Goal: Task Accomplishment & Management: Use online tool/utility

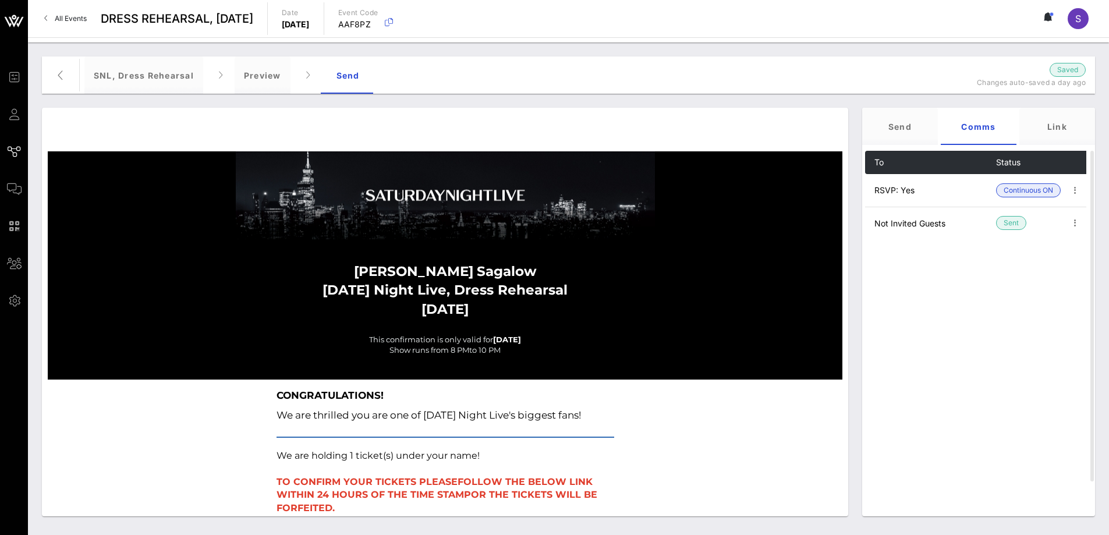
scroll to position [1471, 0]
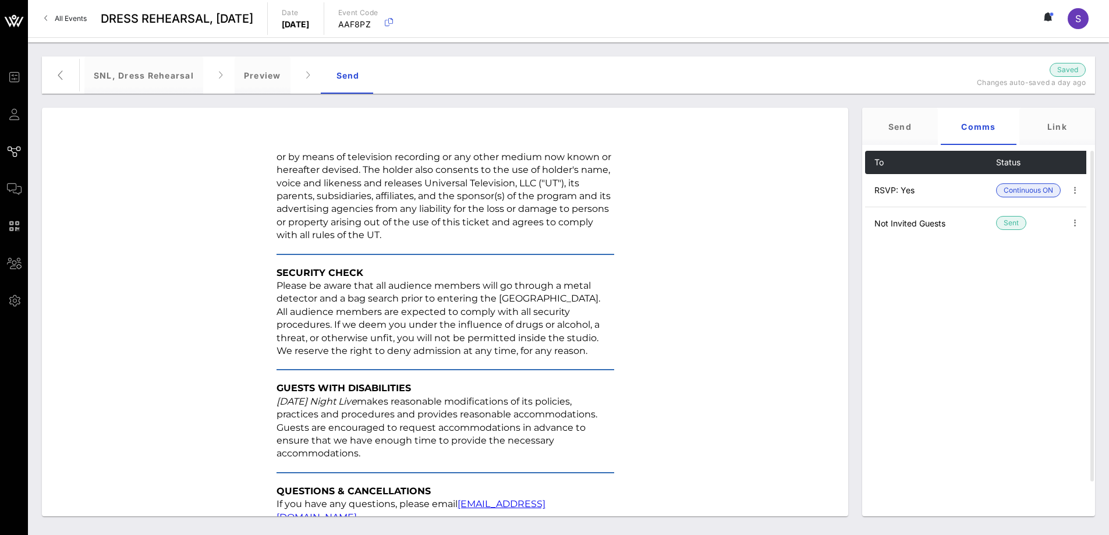
click at [67, 24] on link "All Events" at bounding box center [65, 18] width 56 height 19
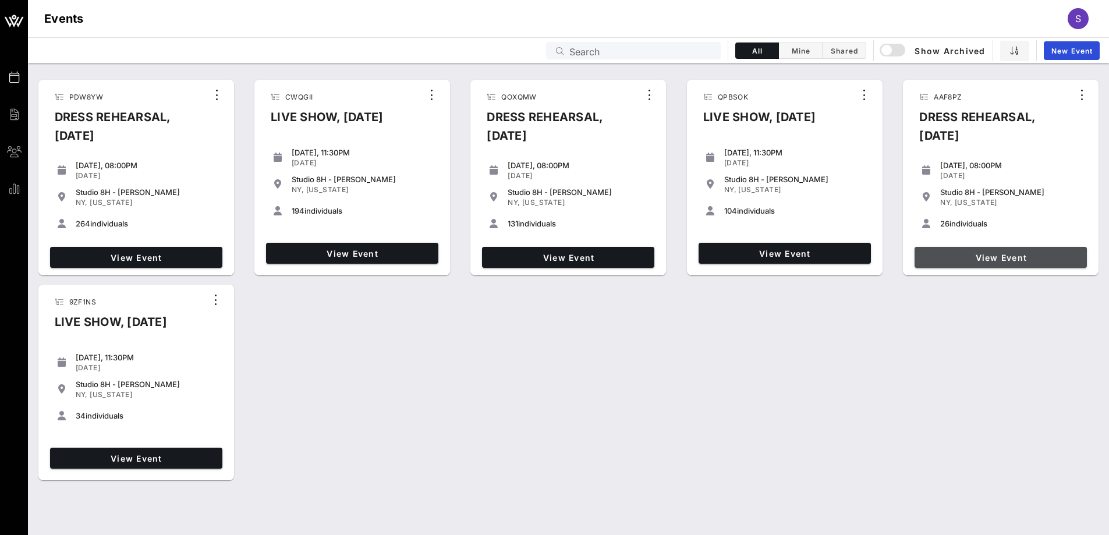
click at [996, 253] on span "View Event" at bounding box center [1000, 258] width 163 height 10
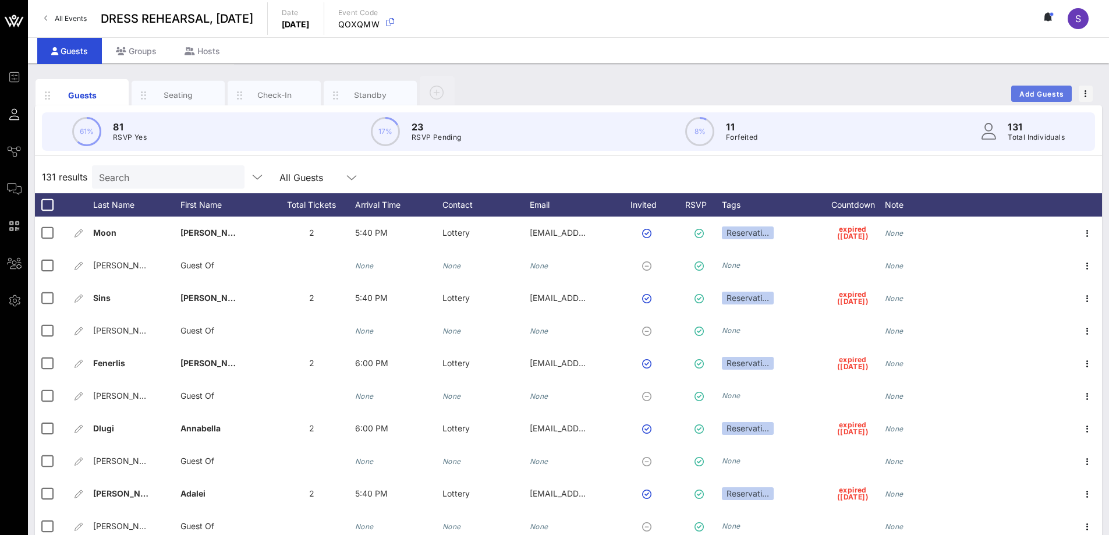
click at [1055, 88] on button "Add Guests" at bounding box center [1041, 94] width 61 height 16
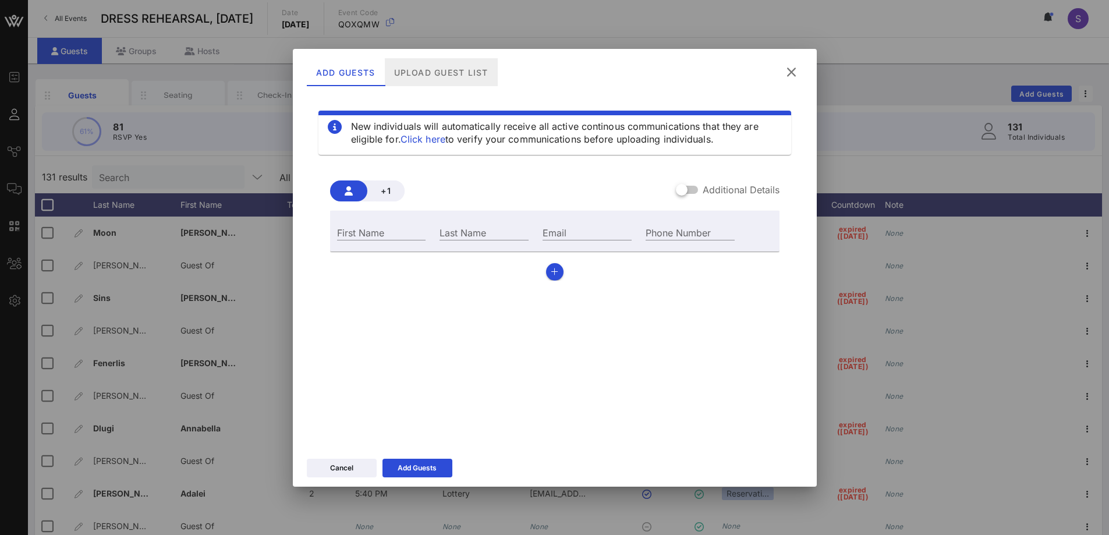
click at [427, 82] on div "Upload Guest List" at bounding box center [440, 72] width 113 height 28
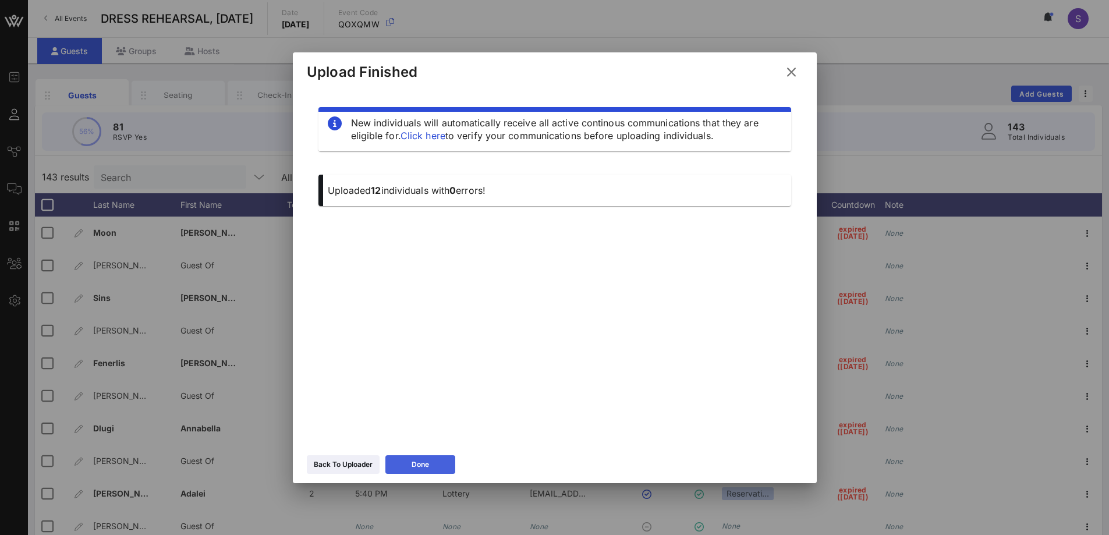
click at [444, 467] on button "Done" at bounding box center [420, 464] width 70 height 19
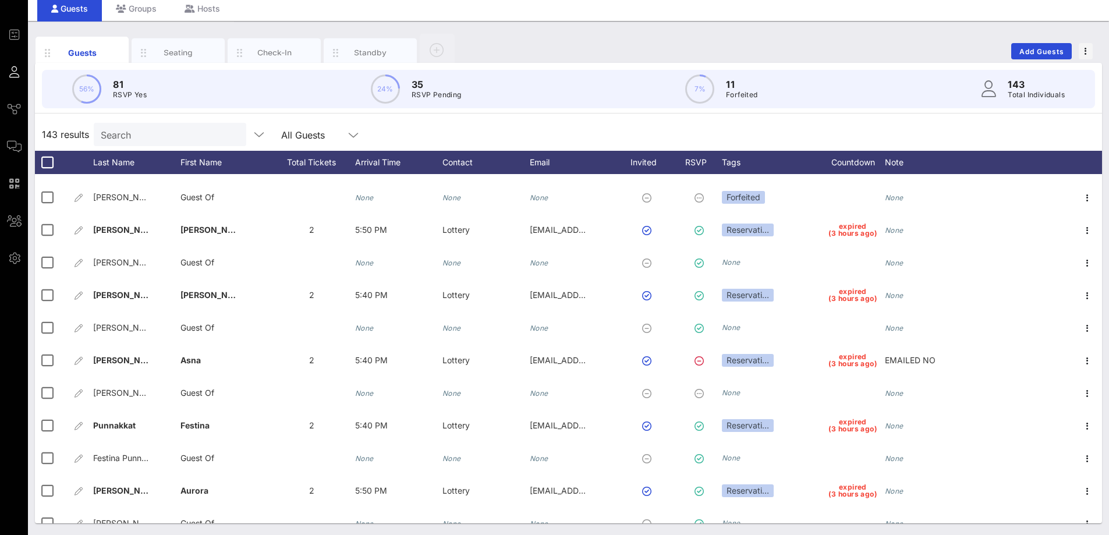
scroll to position [4312, 0]
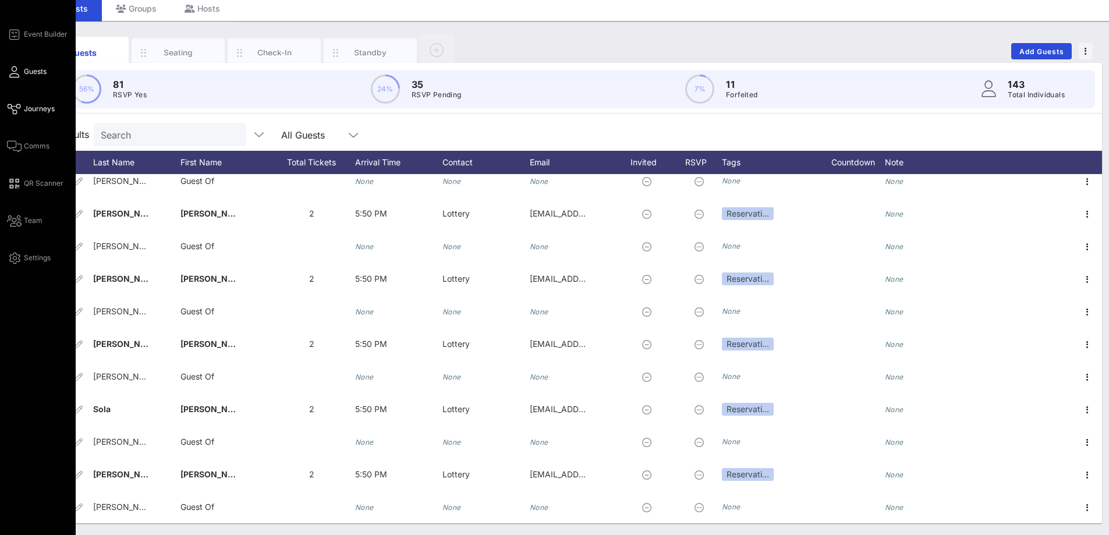
click at [36, 104] on span "Journeys" at bounding box center [39, 109] width 31 height 10
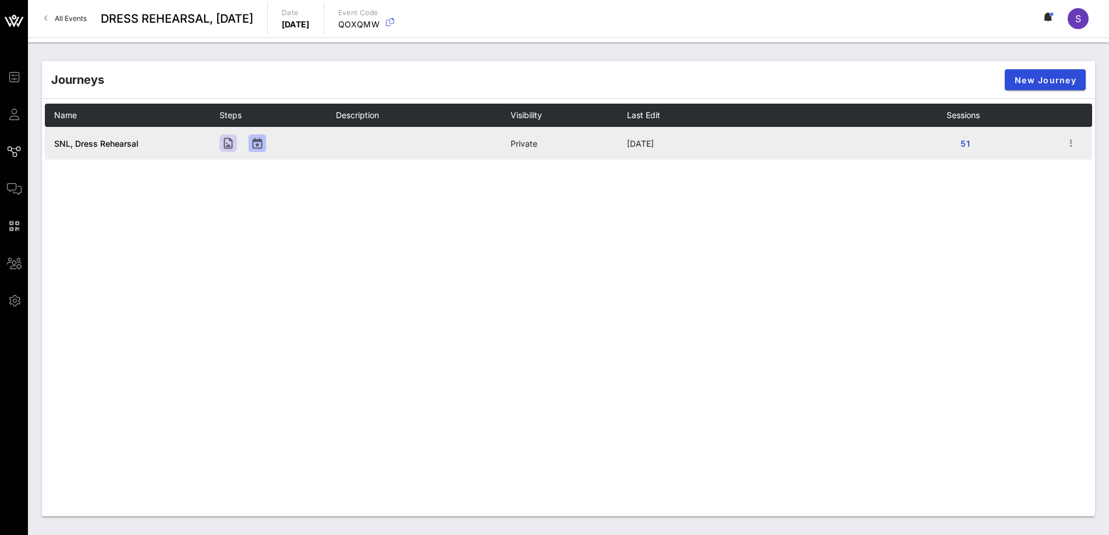
click at [108, 137] on td "SNL, Dress Rehearsal" at bounding box center [132, 143] width 175 height 33
click at [108, 144] on span "SNL, Dress Rehearsal" at bounding box center [96, 144] width 84 height 10
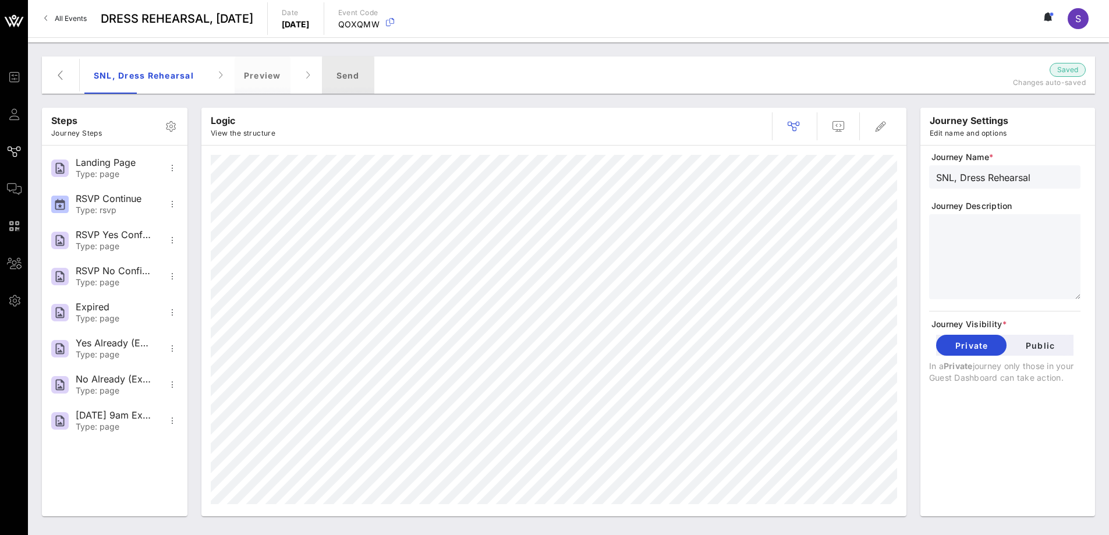
click at [333, 80] on div "Send" at bounding box center [348, 74] width 52 height 37
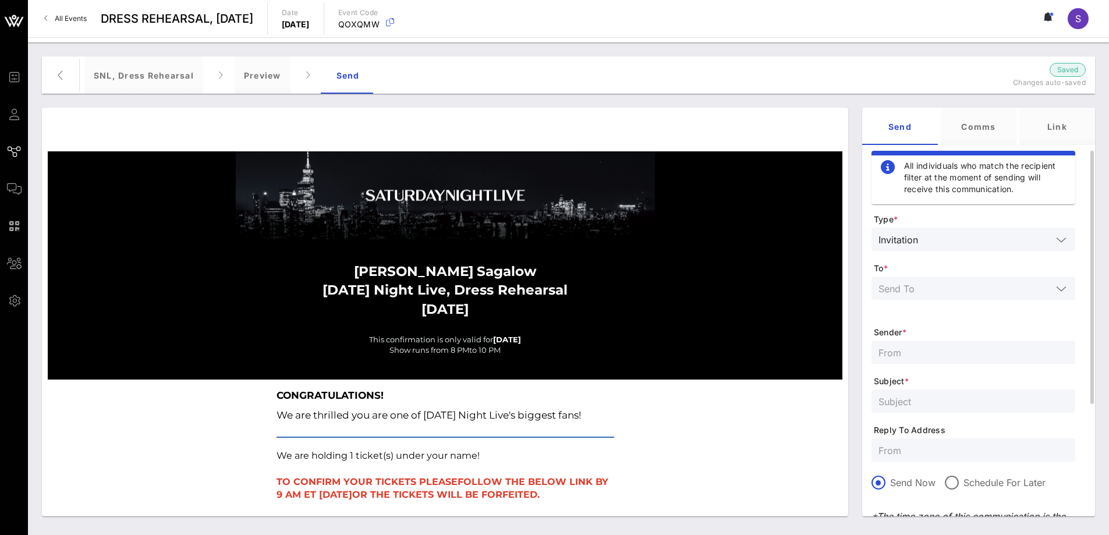
click at [935, 282] on input "text" at bounding box center [964, 288] width 173 height 15
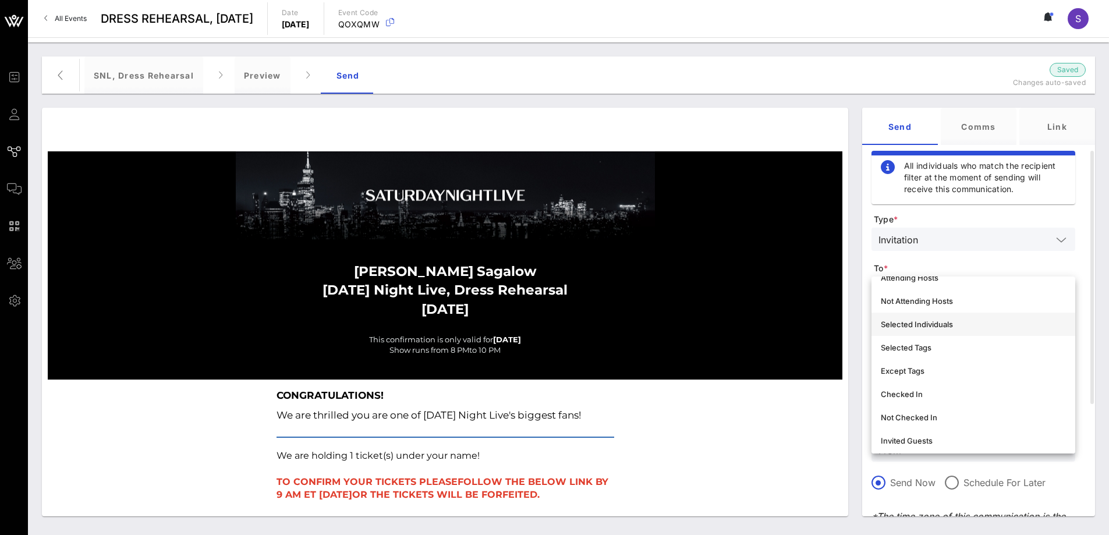
scroll to position [116, 0]
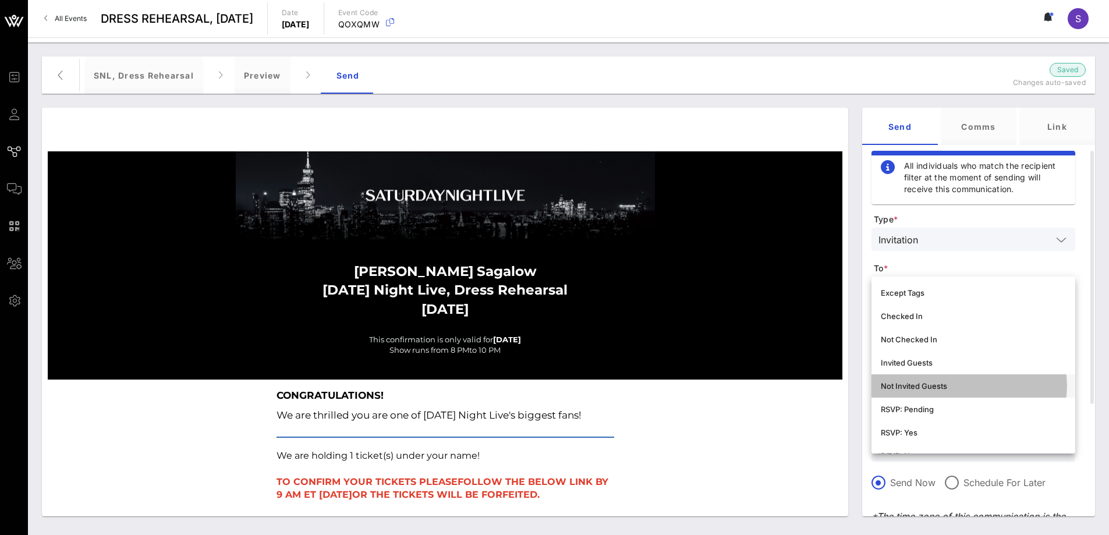
click at [944, 387] on div "Not Invited Guests" at bounding box center [973, 385] width 185 height 9
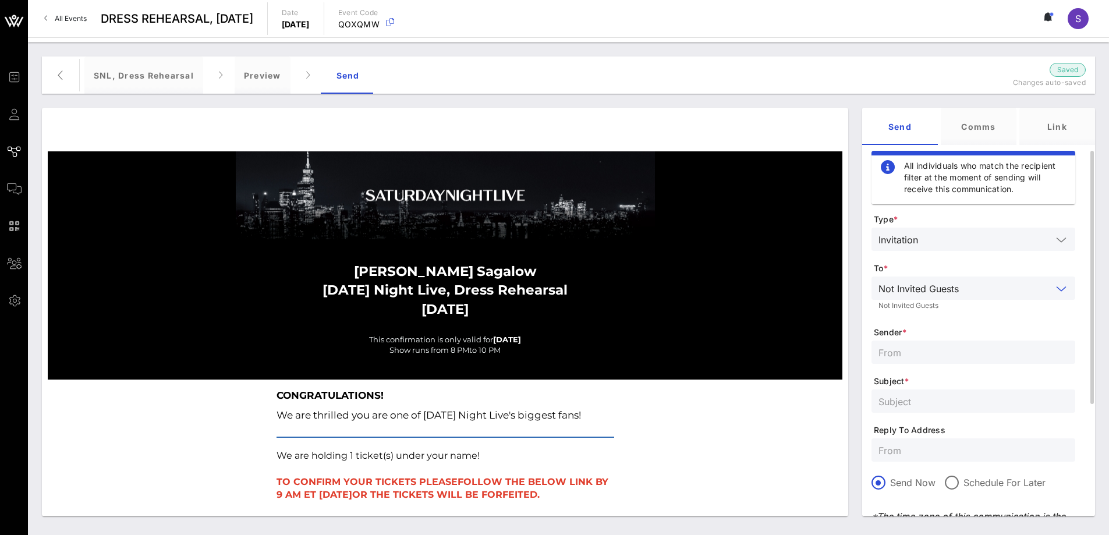
click at [916, 450] on input "text" at bounding box center [973, 449] width 190 height 15
paste input "[EMAIL_ADDRESS][DOMAIN_NAME]"
type input "[EMAIL_ADDRESS][DOMAIN_NAME]"
click at [913, 408] on input "text" at bounding box center [973, 400] width 190 height 15
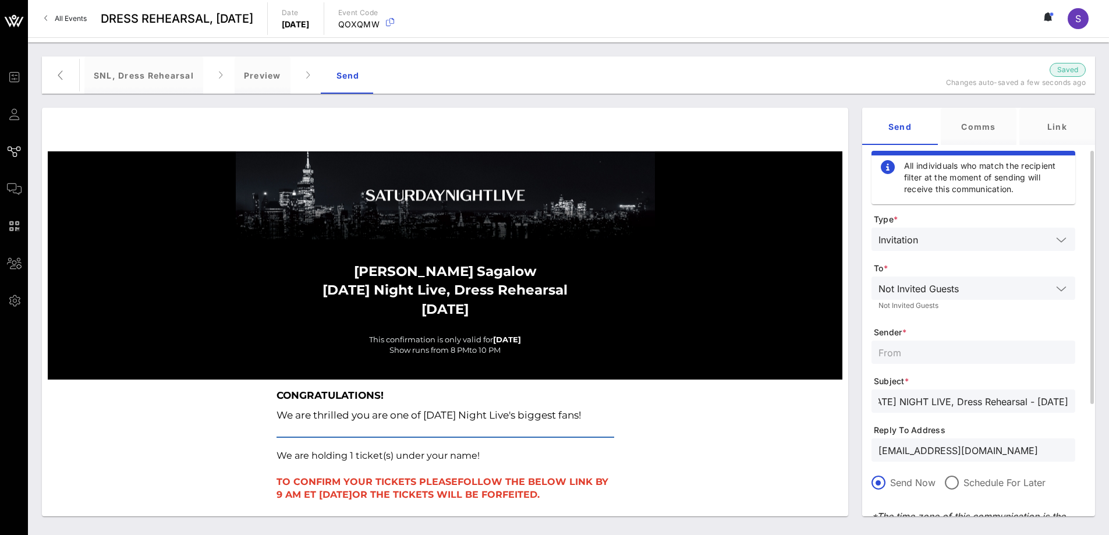
type input "SATURDAY NIGHT LIVE, Dress Rehearsal - October 11, 2025"
click at [939, 346] on input "text" at bounding box center [973, 352] width 190 height 15
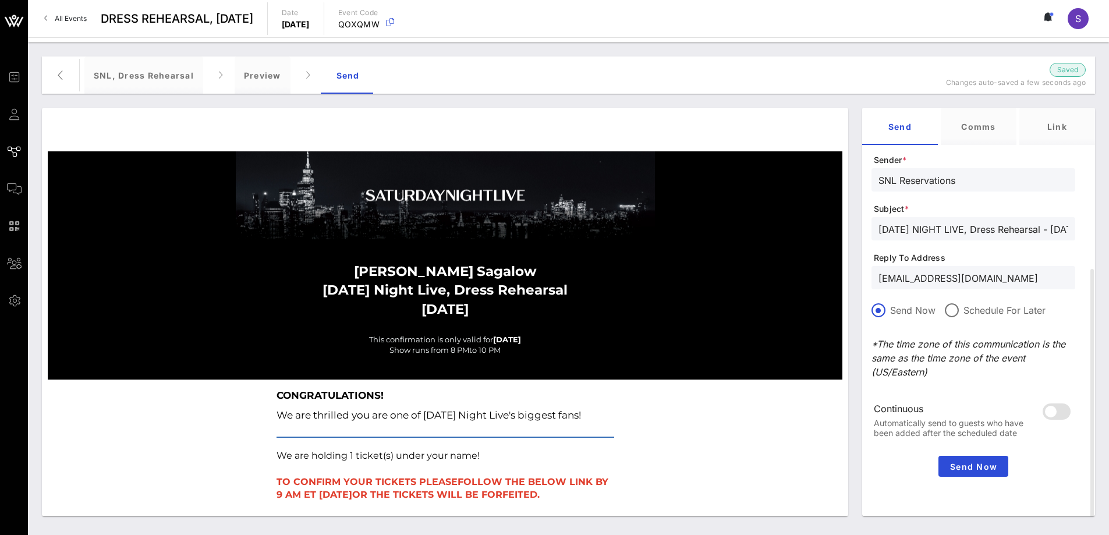
type input "SNL Reservations"
click at [955, 458] on button "Send Now" at bounding box center [973, 466] width 70 height 21
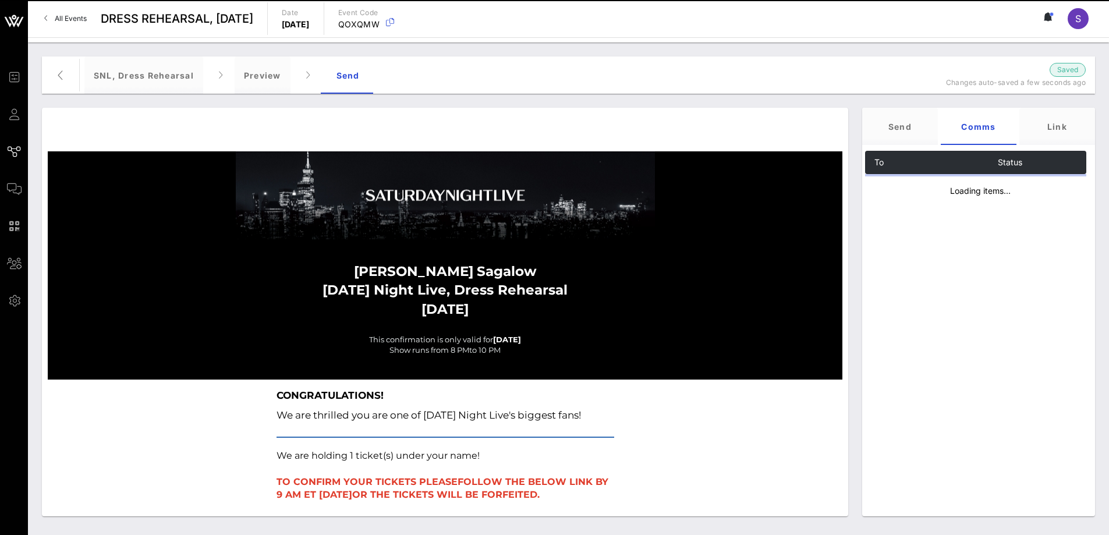
scroll to position [0, 0]
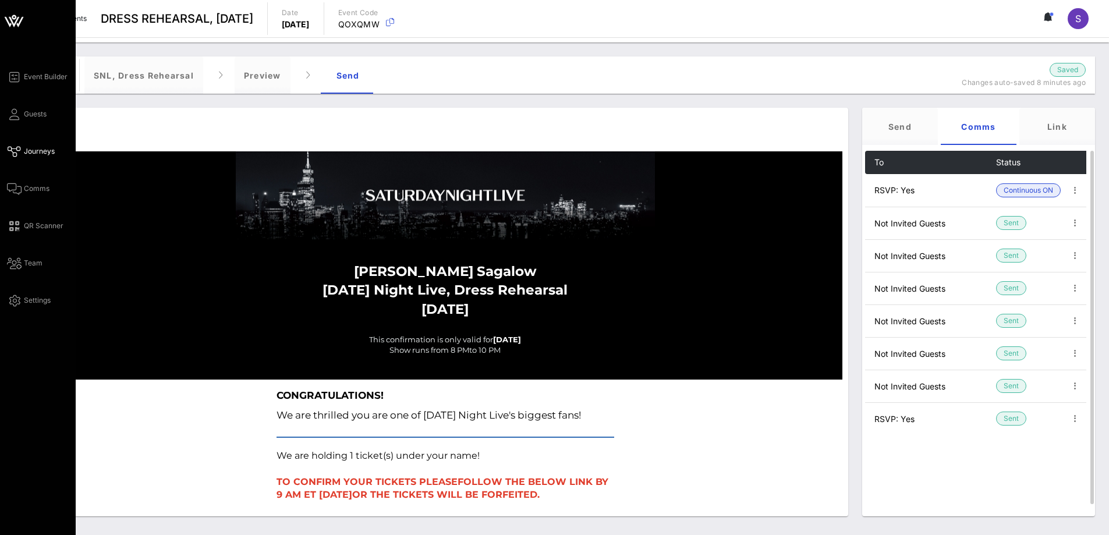
click at [15, 106] on div "Event Builder Guests Journeys Comms QR Scanner Team Settings" at bounding box center [41, 188] width 69 height 237
click at [15, 115] on icon at bounding box center [14, 114] width 15 height 2
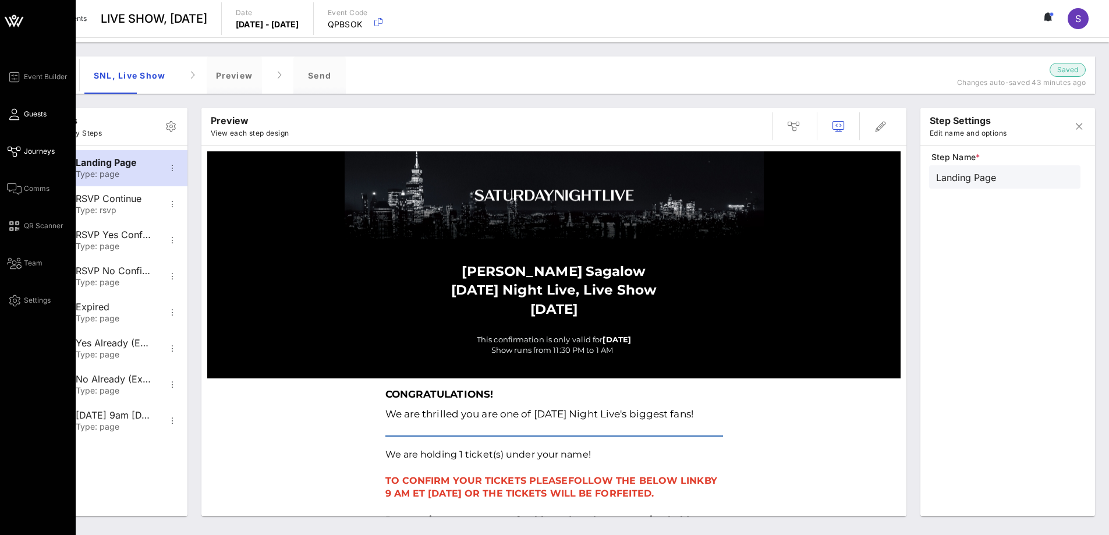
click at [16, 113] on icon at bounding box center [14, 114] width 15 height 2
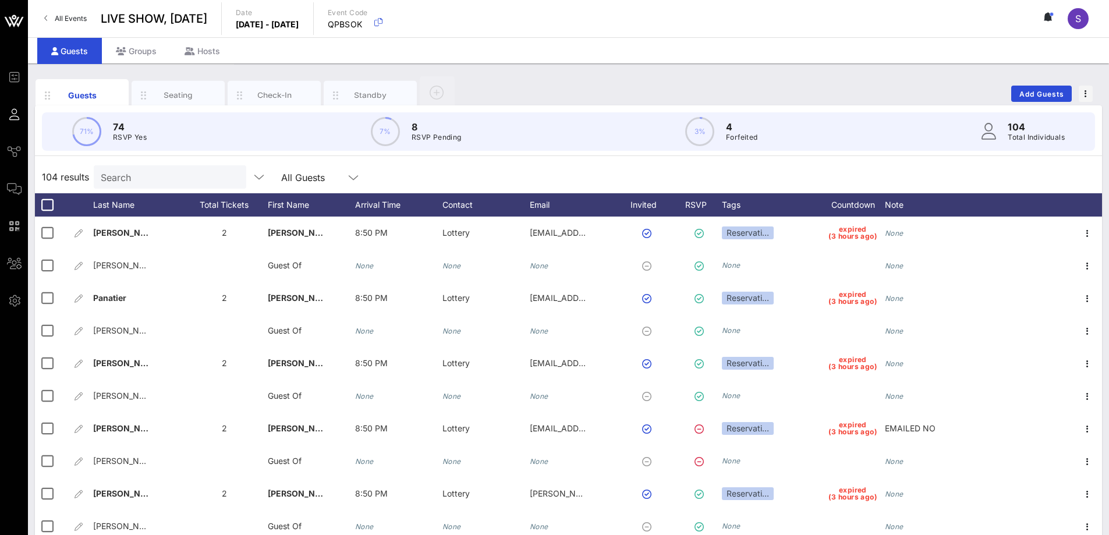
click at [1051, 80] on div "Guests Seating Check-In Standby Add Guests" at bounding box center [568, 93] width 1067 height 37
click at [1046, 90] on span "Add Guests" at bounding box center [1042, 94] width 46 height 9
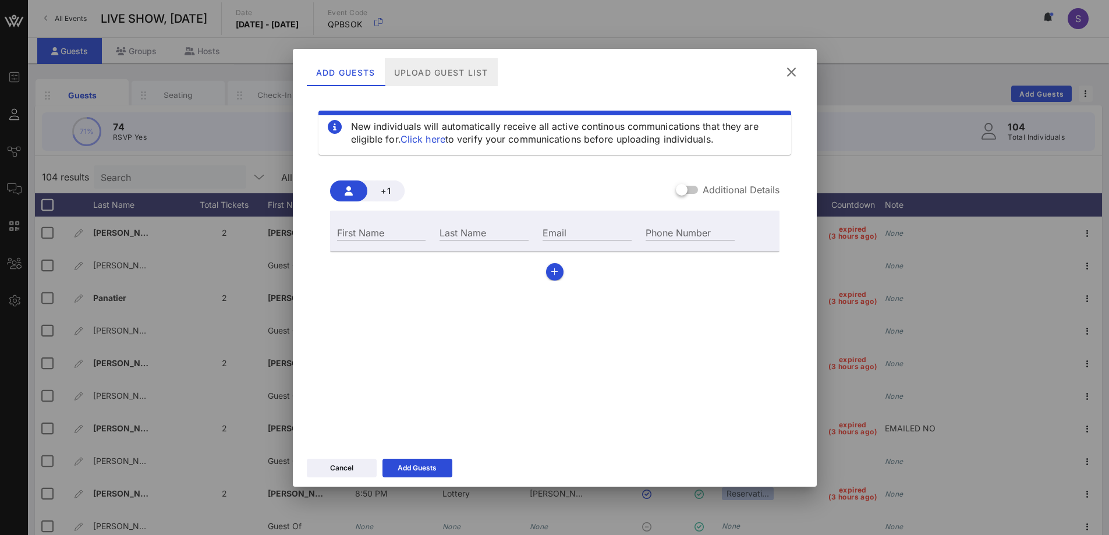
click at [413, 80] on div "Upload Guest List" at bounding box center [440, 72] width 113 height 28
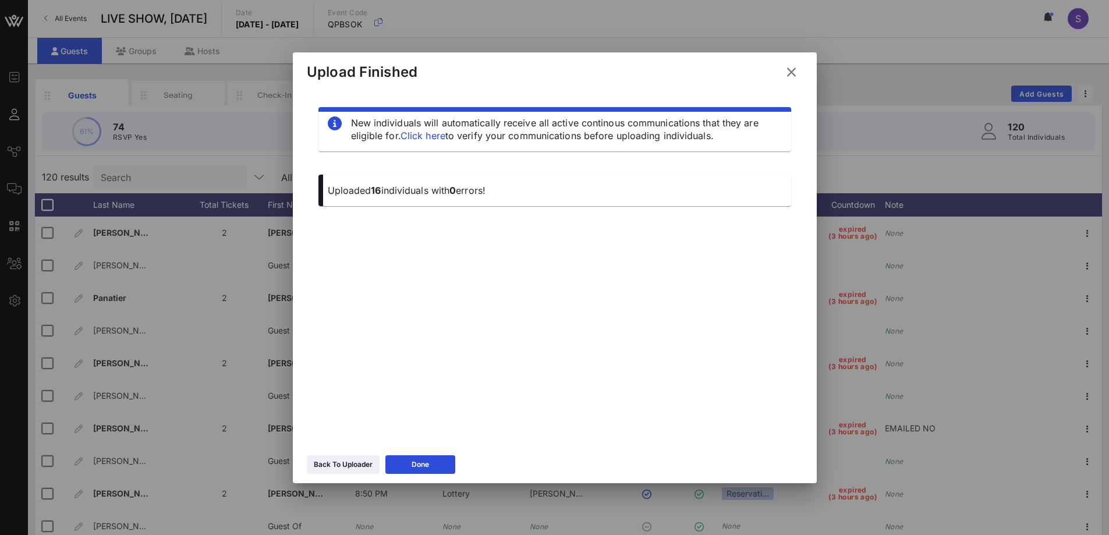
click at [789, 71] on icon at bounding box center [790, 72] width 17 height 16
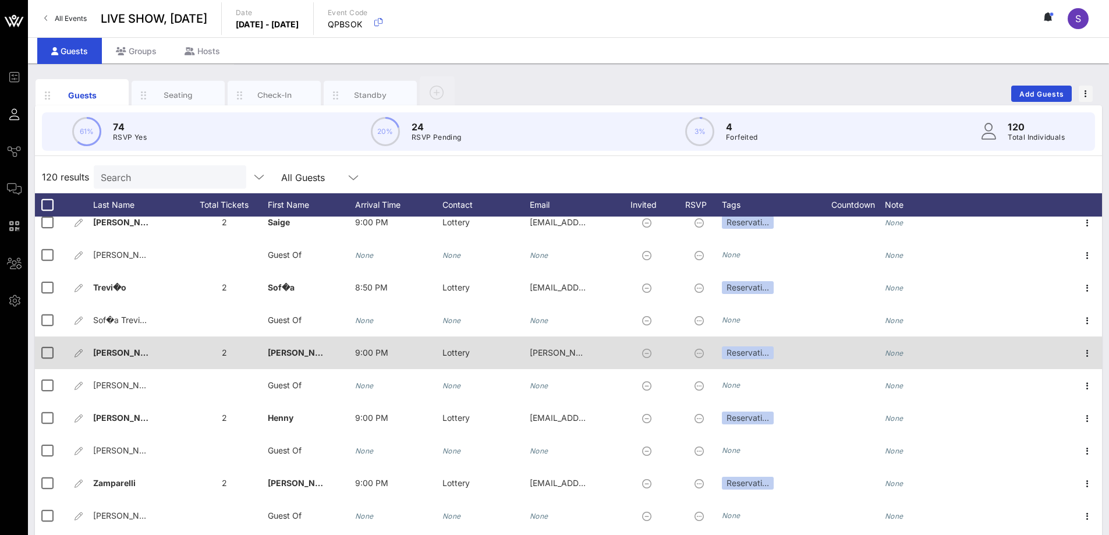
scroll to position [3446, 0]
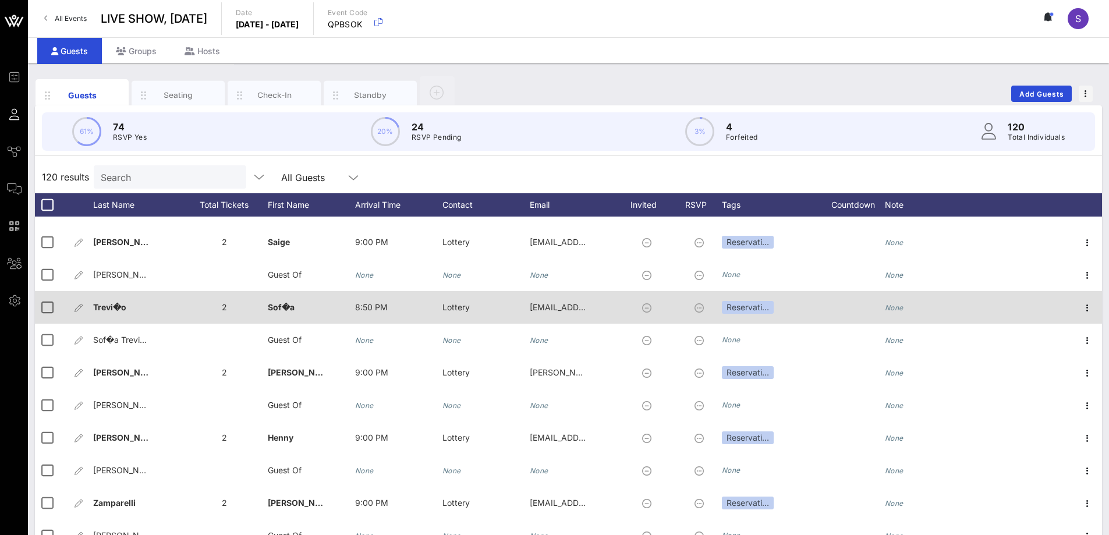
click at [282, 311] on span "Sof�a" at bounding box center [281, 307] width 27 height 10
paste input "í"
type input "Sofía"
click at [123, 300] on div "Trevi�o" at bounding box center [109, 307] width 33 height 33
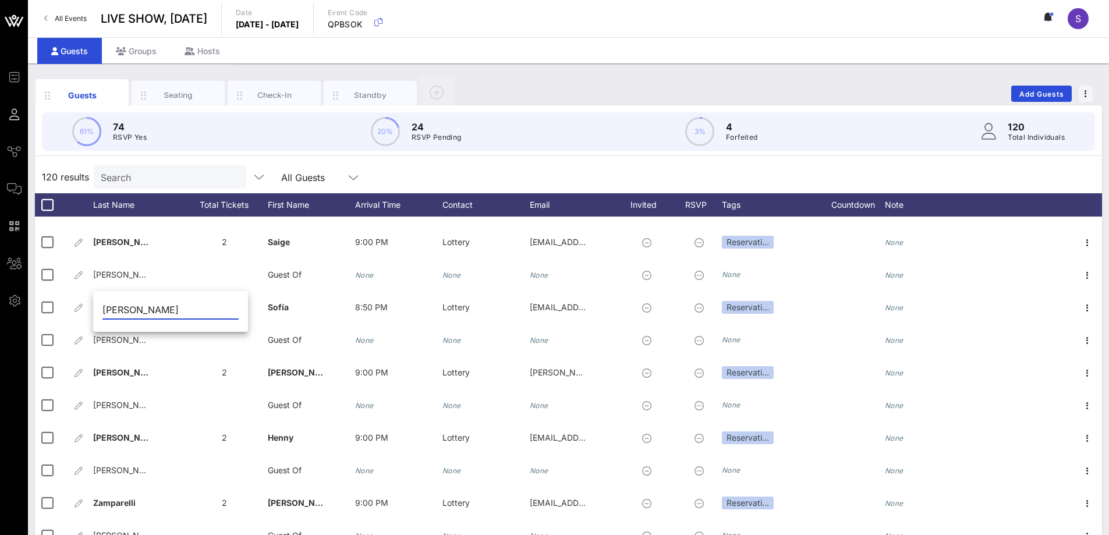
type input "Treviño"
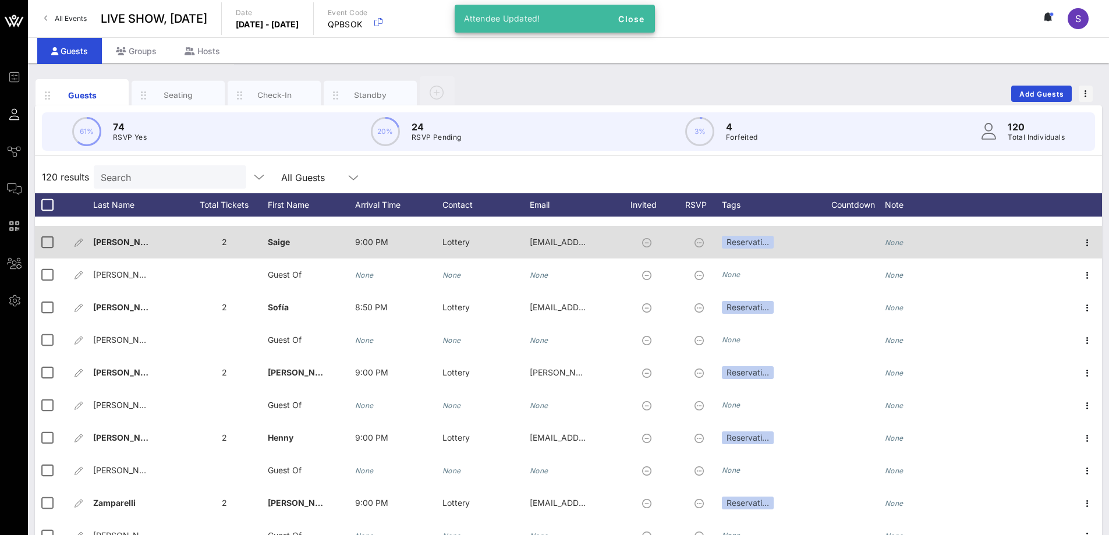
click at [146, 246] on div "Jarrett�" at bounding box center [136, 249] width 87 height 46
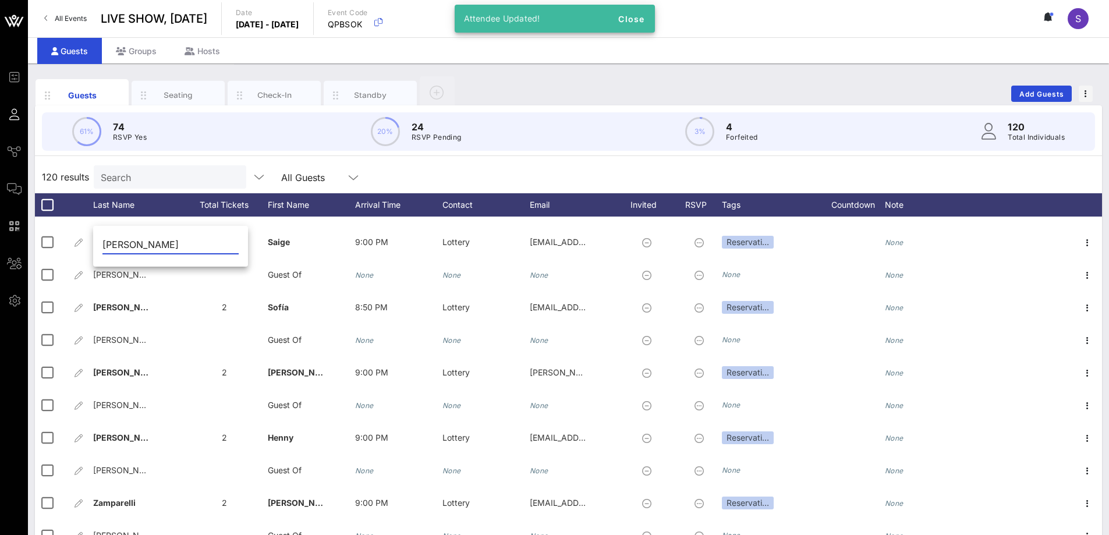
type input "Jarrett"
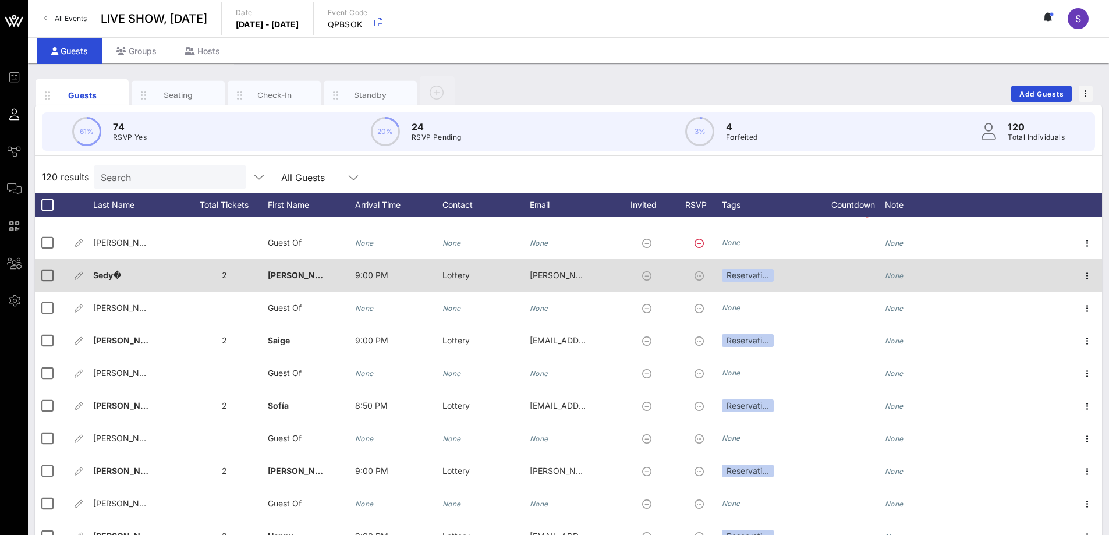
scroll to position [3329, 0]
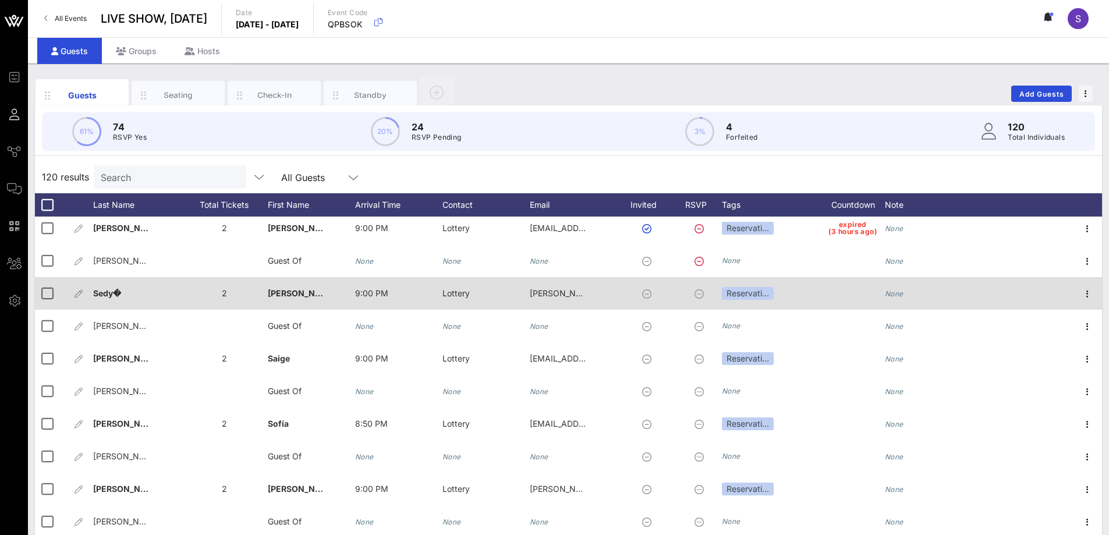
click at [120, 295] on span "Sedy�" at bounding box center [107, 293] width 28 height 10
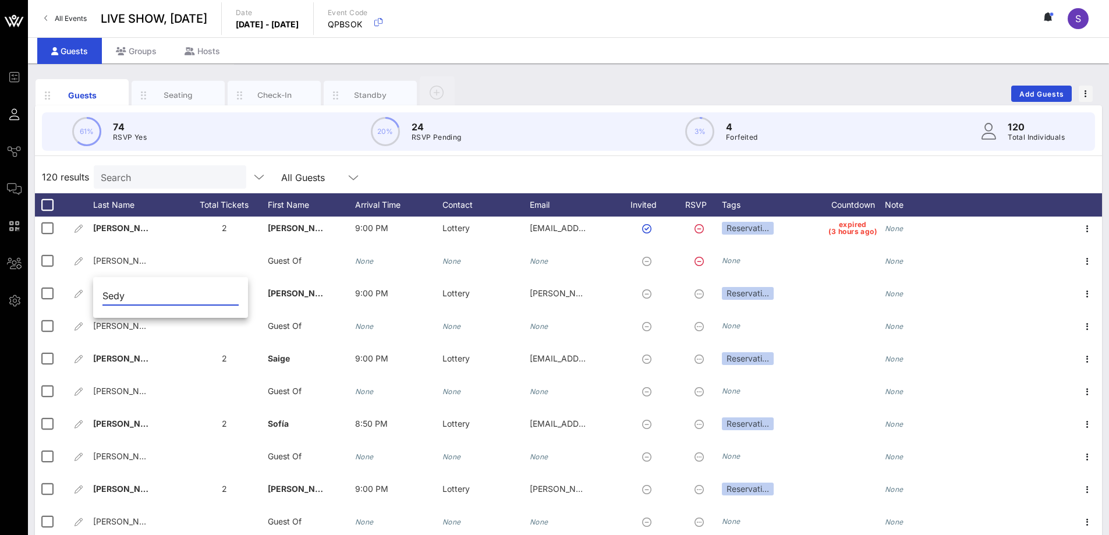
type input "Sedy"
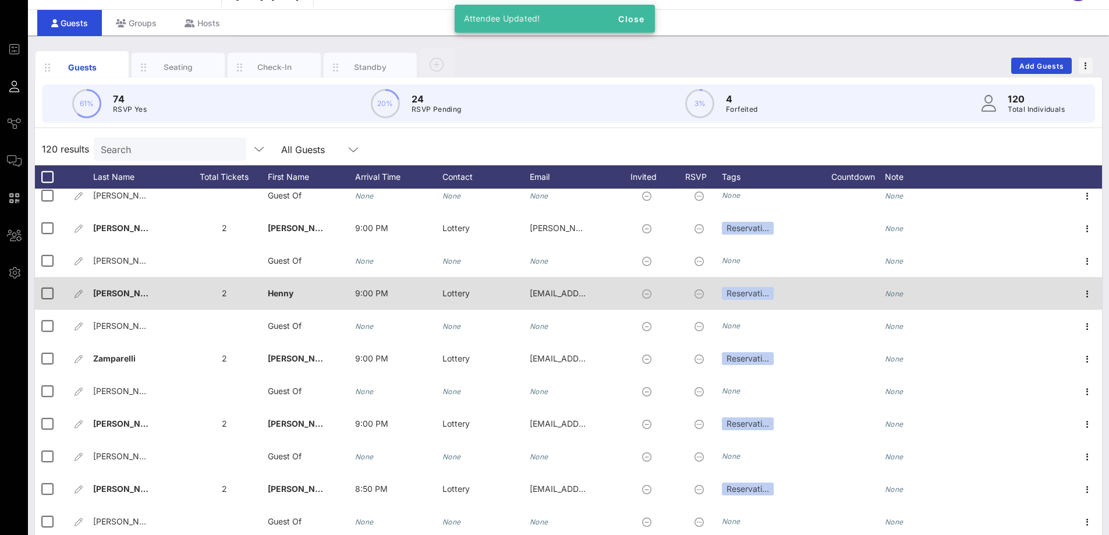
scroll to position [42, 0]
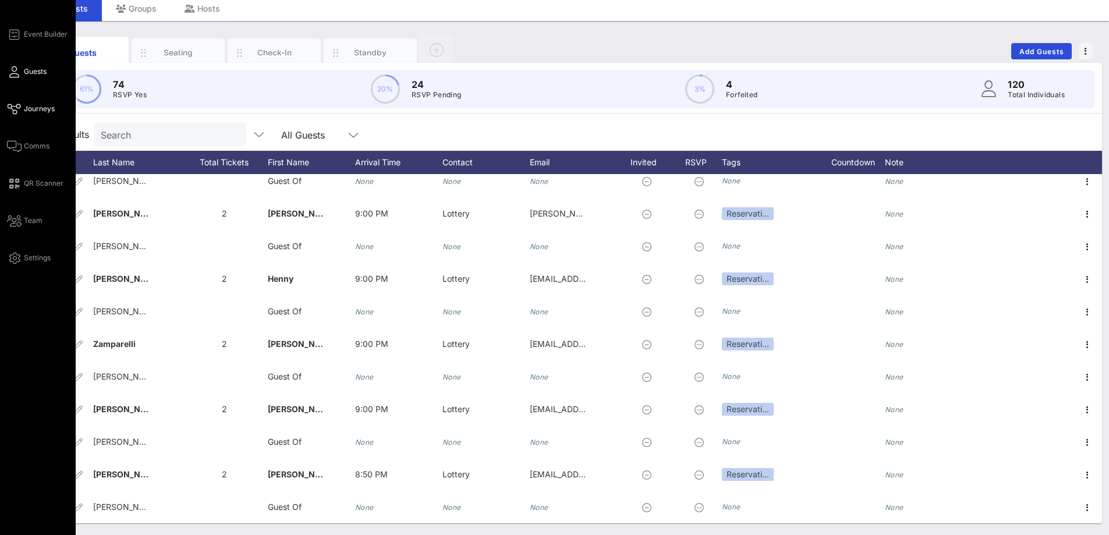
click at [27, 109] on span "Journeys" at bounding box center [39, 109] width 31 height 10
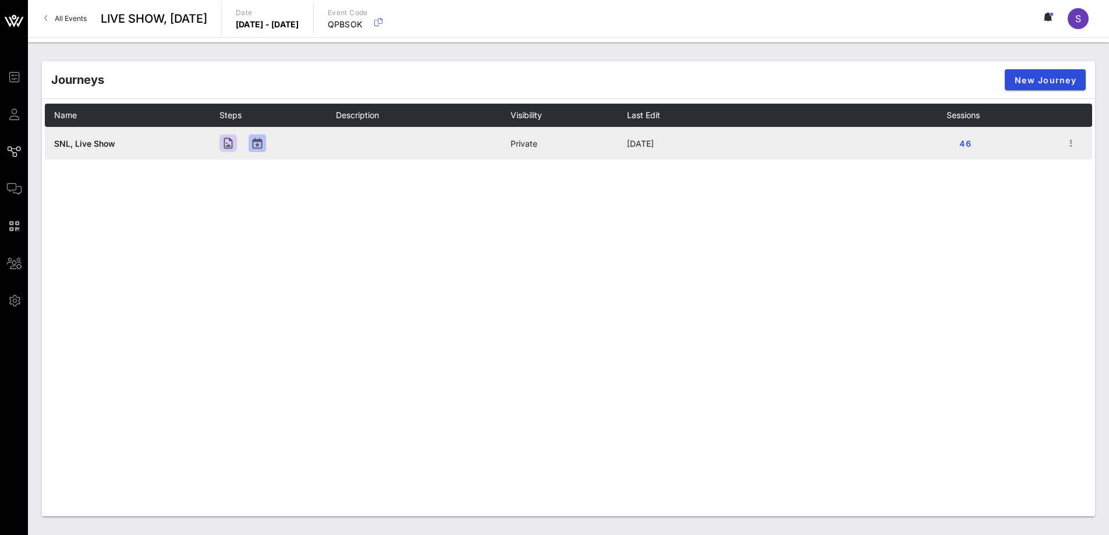
click at [78, 151] on td "SNL, Live Show" at bounding box center [132, 143] width 175 height 33
click at [83, 144] on span "SNL, Live Show" at bounding box center [84, 144] width 61 height 10
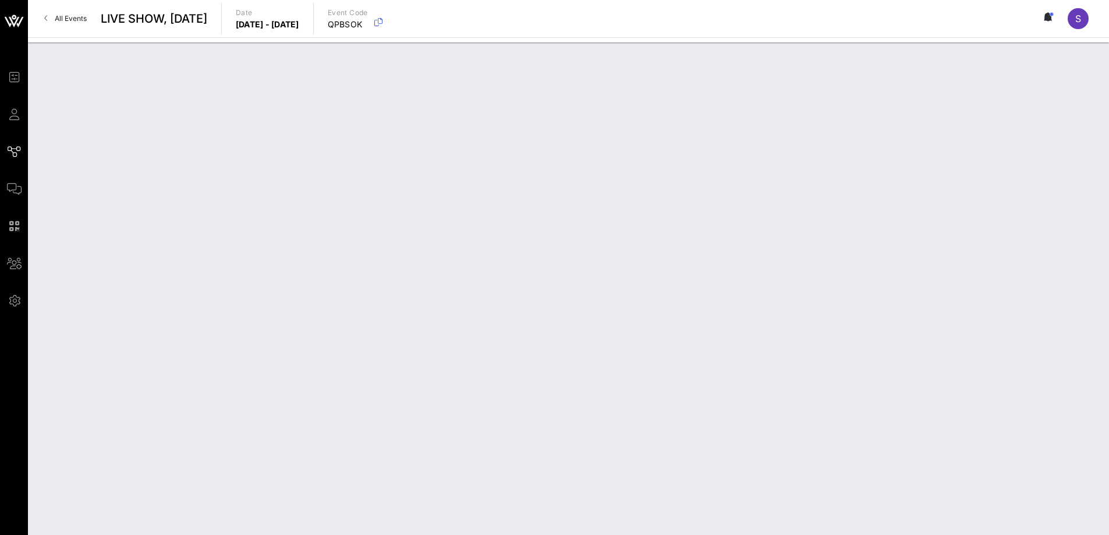
type input "SNL, Live Show"
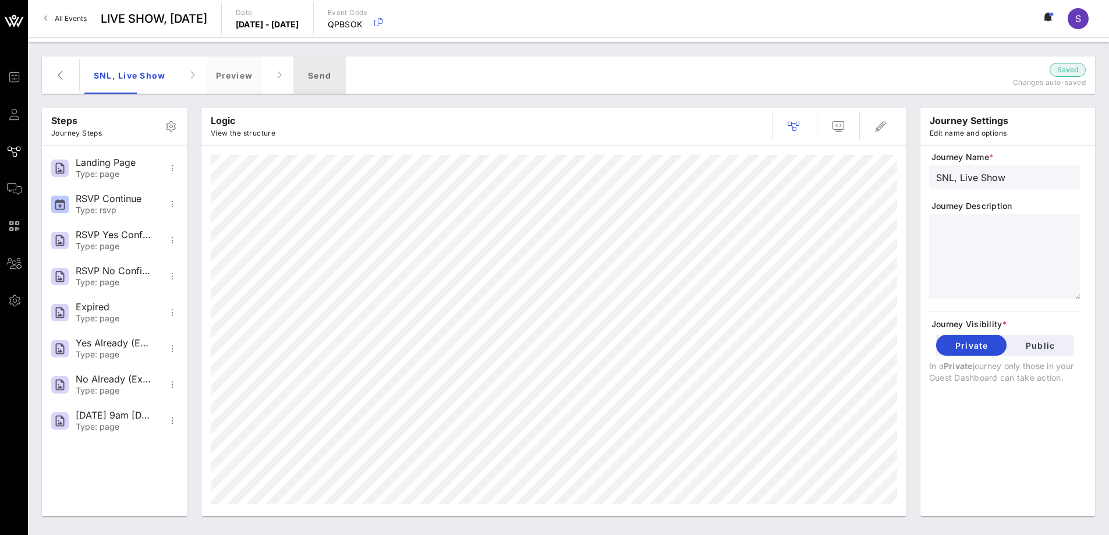
click at [307, 78] on div "Send" at bounding box center [319, 74] width 52 height 37
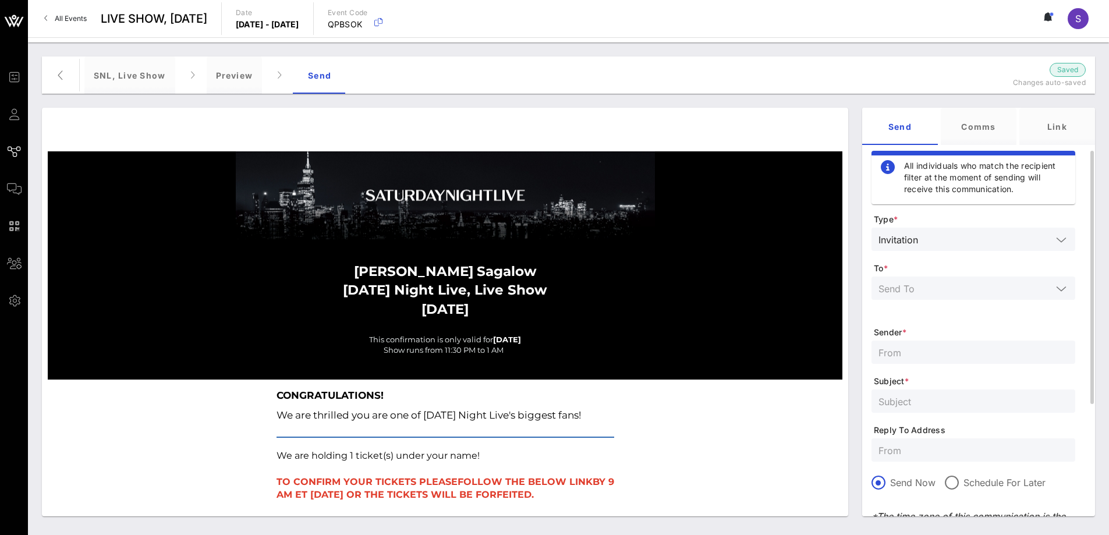
click at [936, 300] on div at bounding box center [973, 295] width 204 height 38
click at [941, 292] on input "text" at bounding box center [964, 288] width 173 height 15
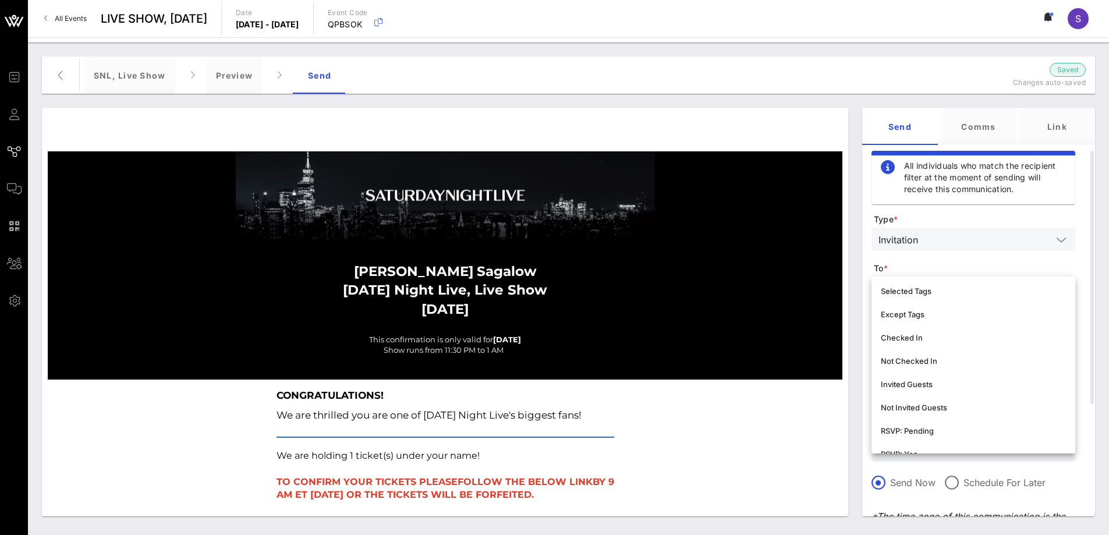
scroll to position [116, 0]
click at [927, 387] on div "Not Invited Guests" at bounding box center [973, 385] width 185 height 9
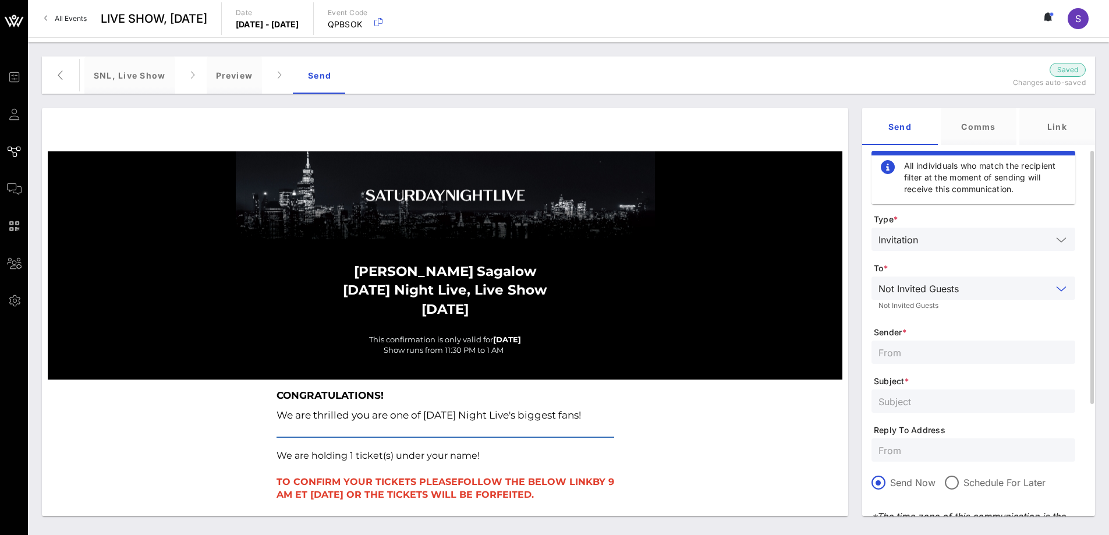
click at [933, 352] on input "text" at bounding box center [973, 352] width 190 height 15
type input "SNL Reservations"
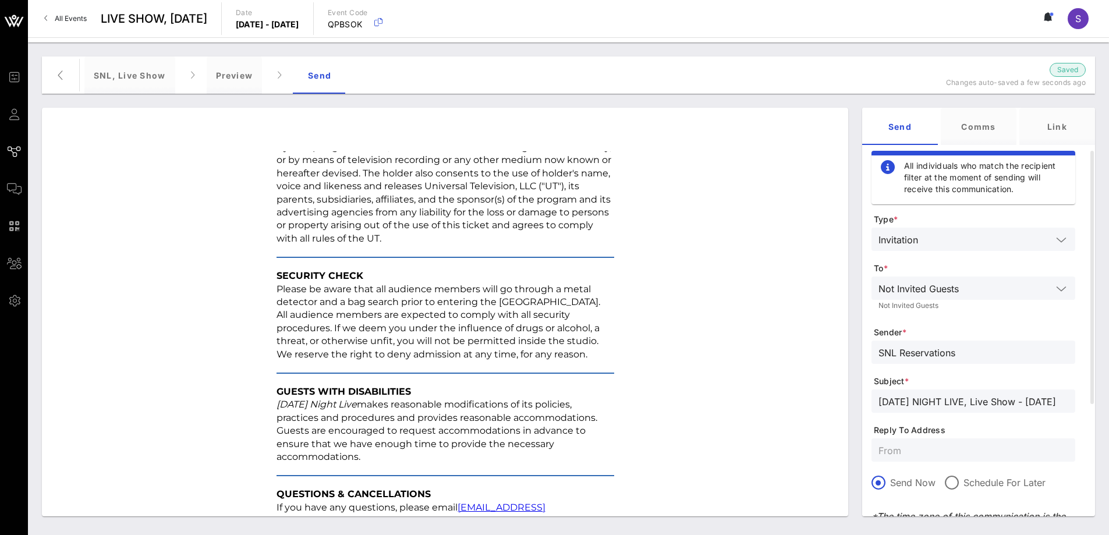
scroll to position [1471, 0]
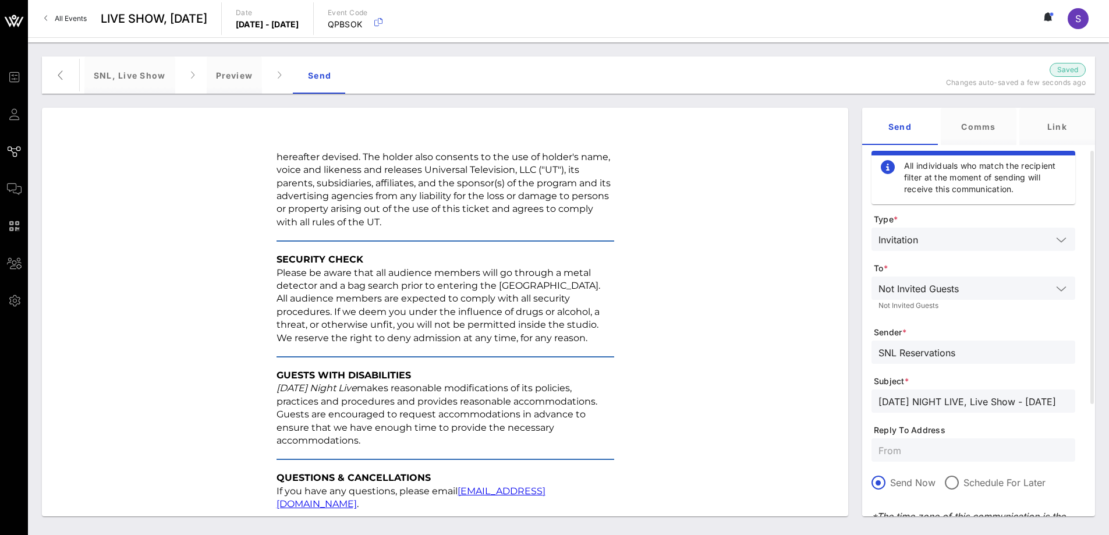
type input "SATURDAY NIGHT LIVE, Live Show - October 11, 2025"
click at [966, 453] on input "text" at bounding box center [973, 449] width 190 height 15
paste input "[EMAIL_ADDRESS][DOMAIN_NAME]"
type input "[EMAIL_ADDRESS][DOMAIN_NAME]"
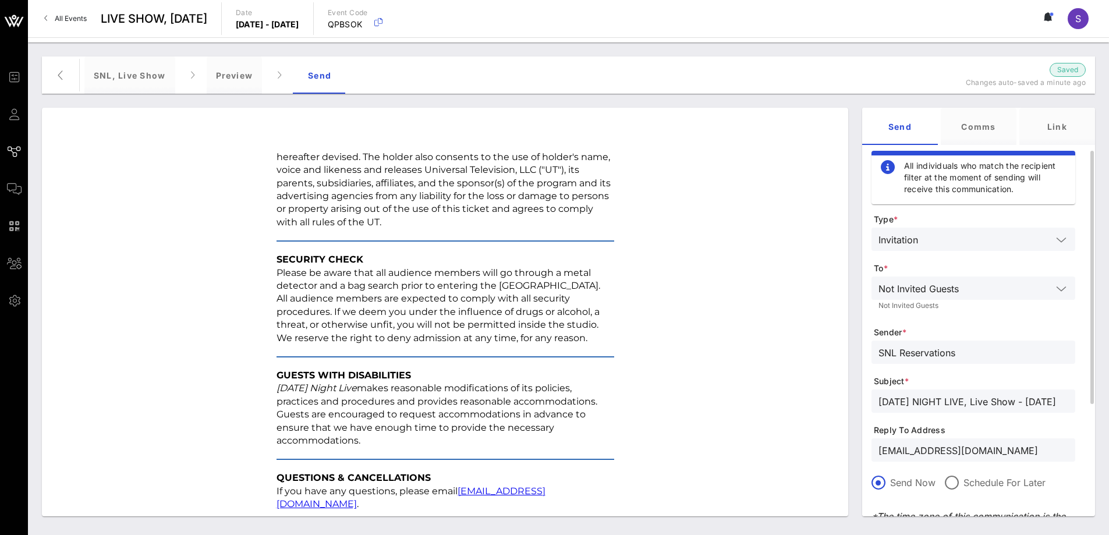
scroll to position [172, 0]
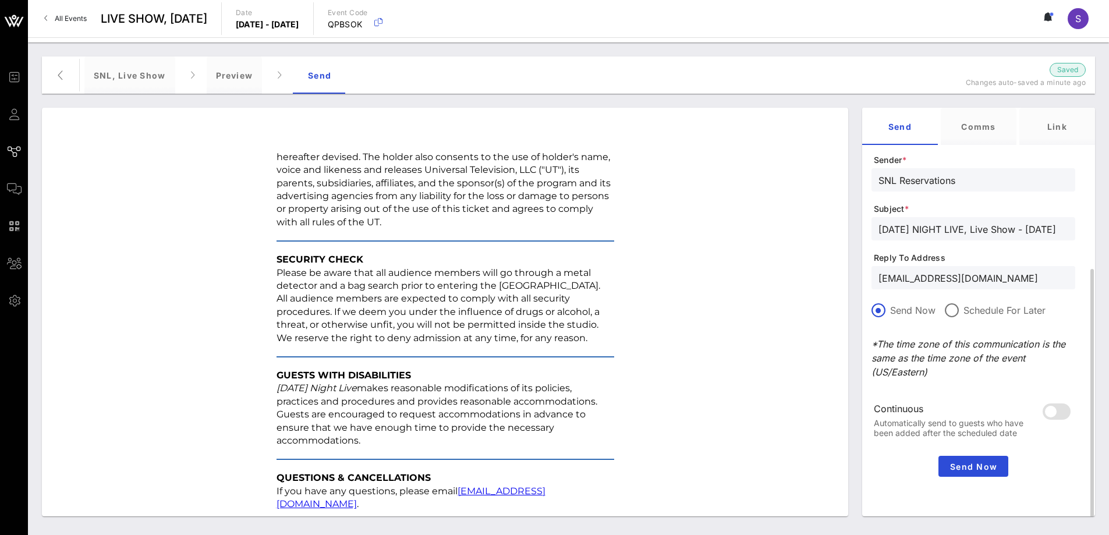
click at [955, 455] on div "Send Now" at bounding box center [973, 466] width 204 height 30
click at [952, 456] on button "Send Now" at bounding box center [973, 466] width 70 height 21
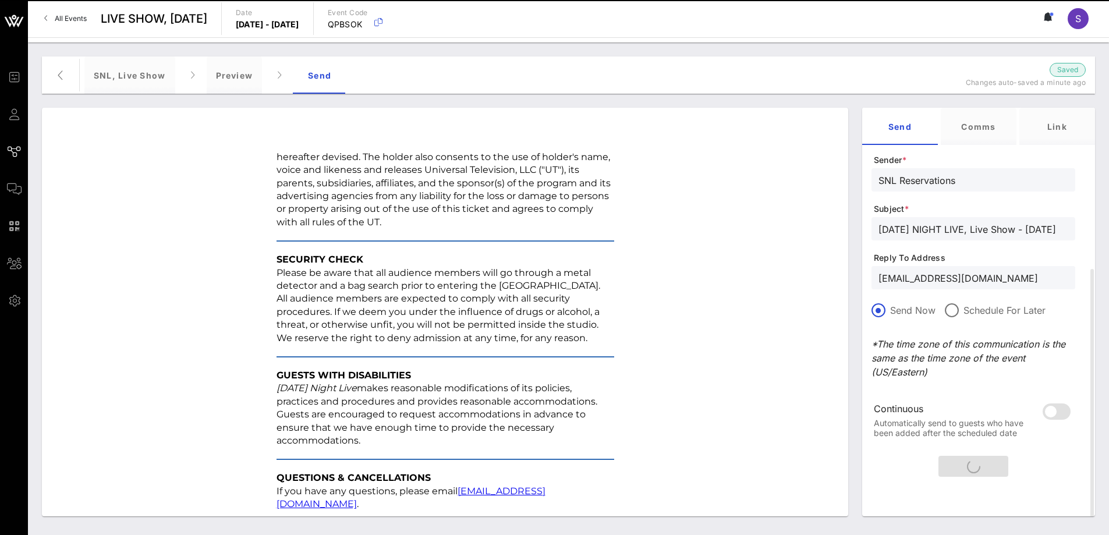
scroll to position [0, 0]
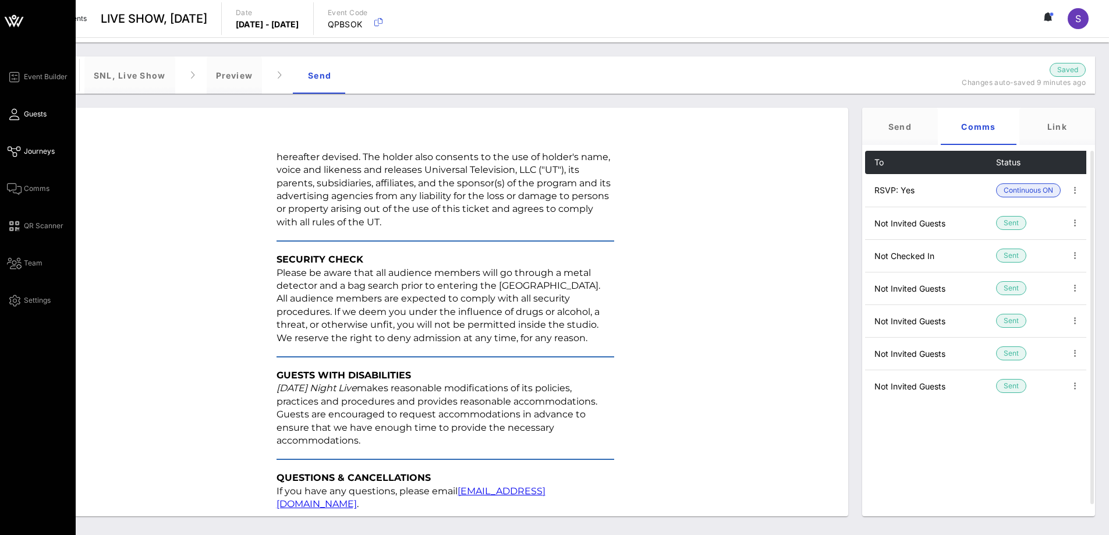
click at [22, 117] on link "Guests" at bounding box center [27, 114] width 40 height 14
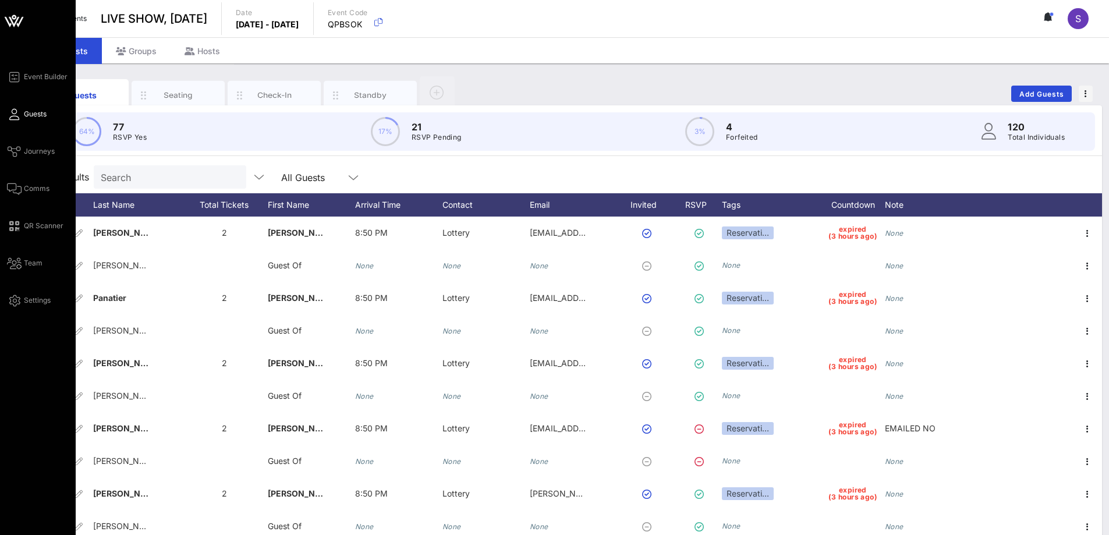
click at [22, 117] on link "Guests" at bounding box center [27, 114] width 40 height 14
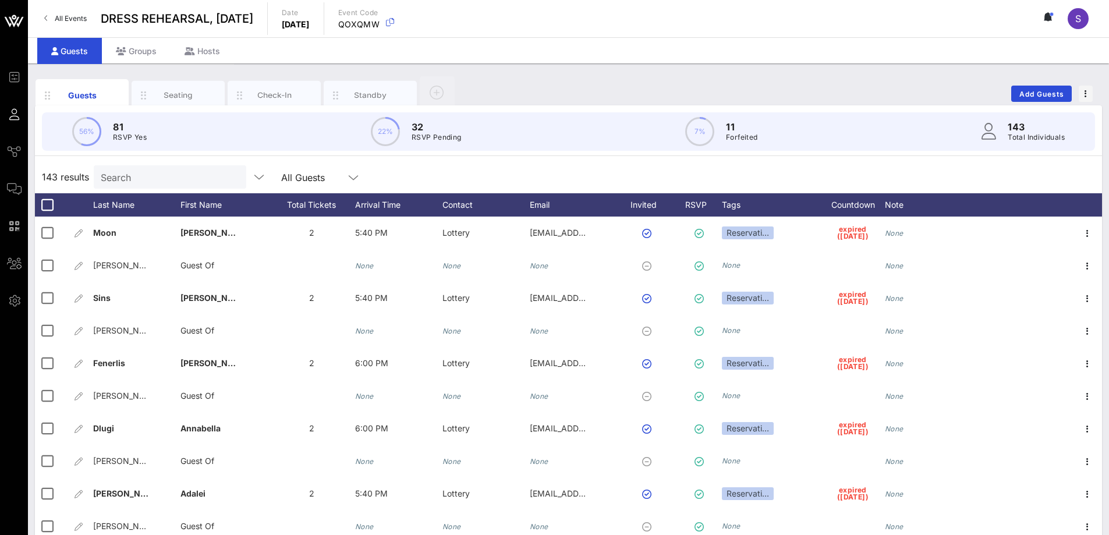
click at [140, 179] on input "Search" at bounding box center [169, 176] width 136 height 15
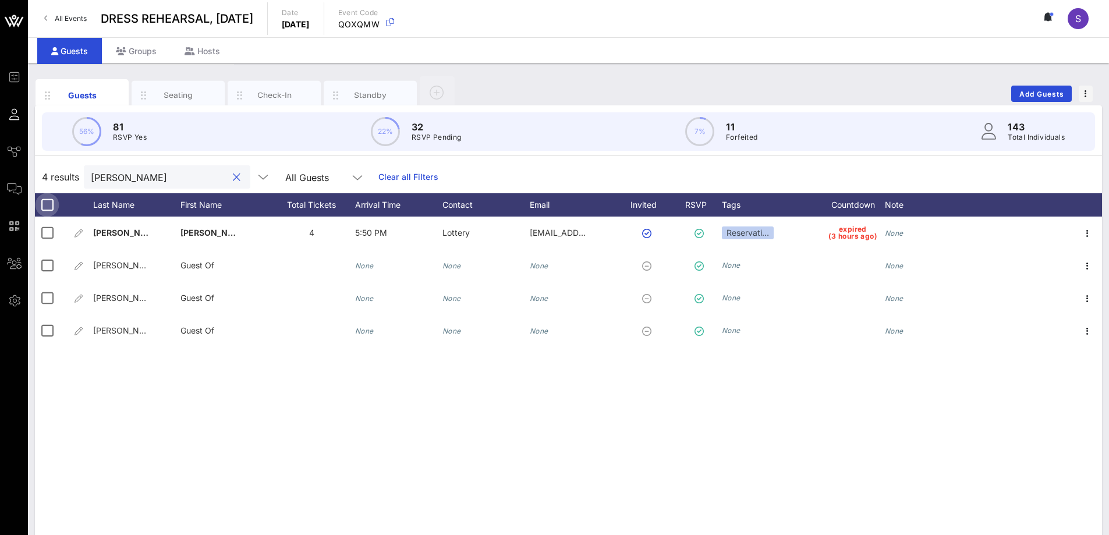
type input "stuart"
click at [47, 200] on div at bounding box center [47, 205] width 20 height 20
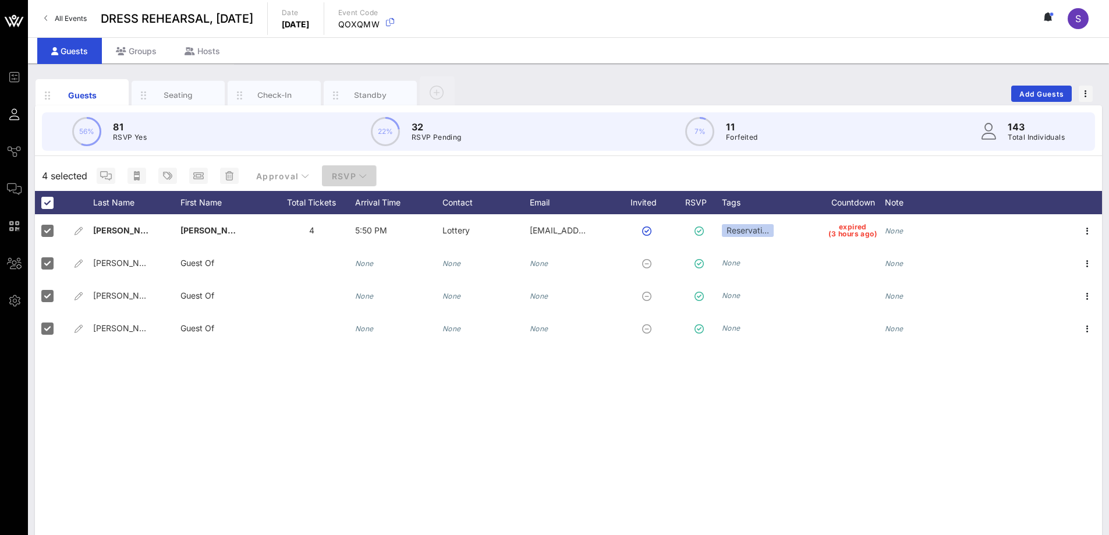
click at [338, 178] on span "RSVP" at bounding box center [349, 176] width 36 height 10
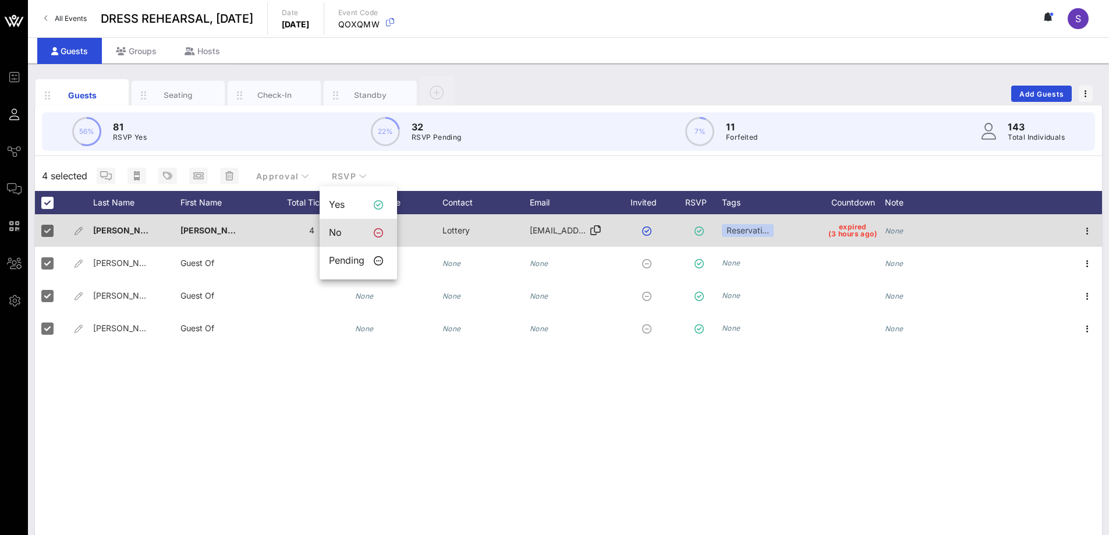
drag, startPoint x: 344, startPoint y: 233, endPoint x: 541, endPoint y: 232, distance: 196.7
click at [344, 233] on div "No" at bounding box center [347, 232] width 36 height 11
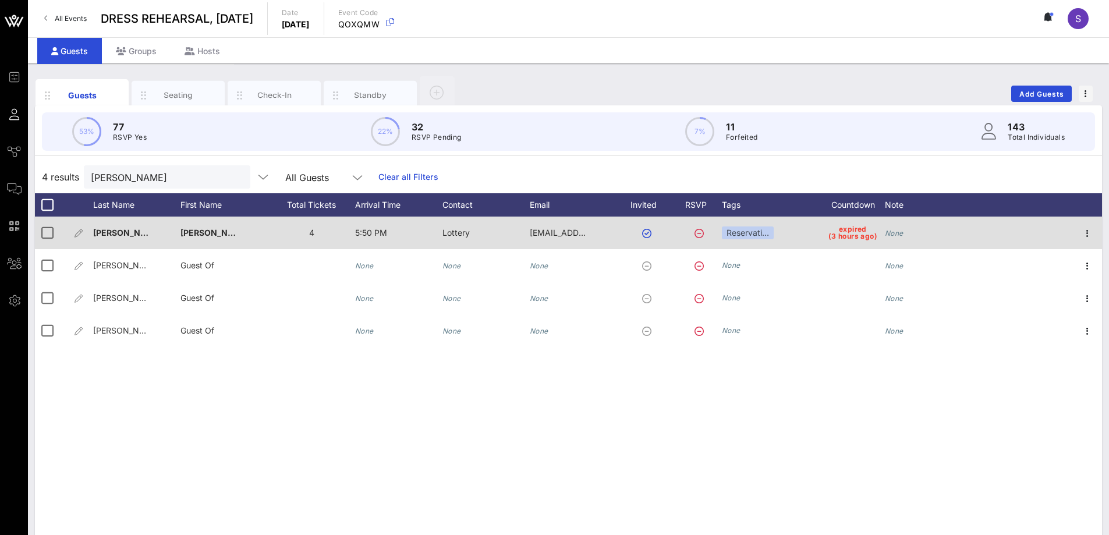
click at [959, 235] on div "None" at bounding box center [928, 240] width 87 height 46
type input "W"
type input "EMAILED - will rebook"
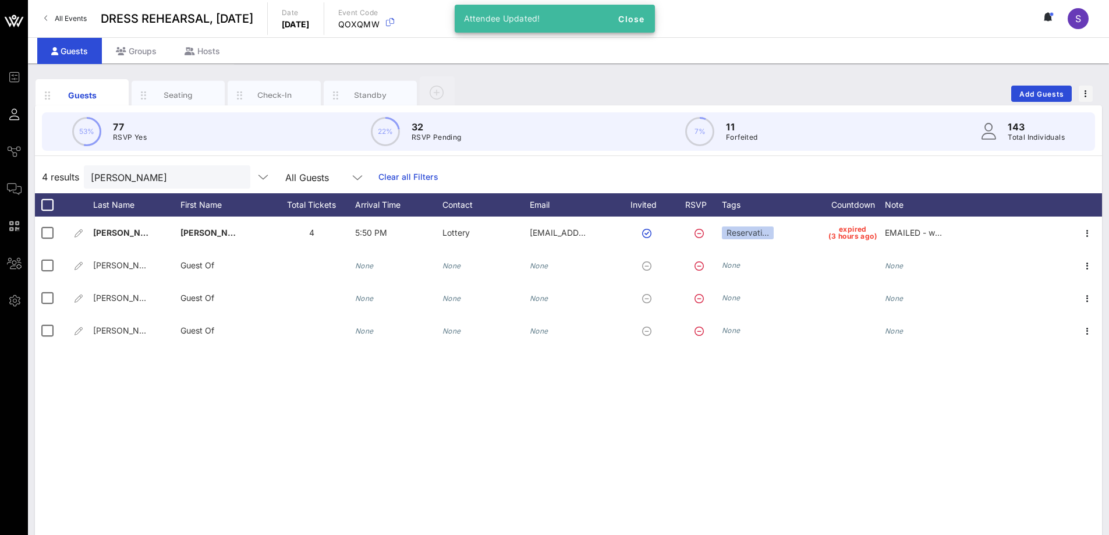
click at [415, 173] on link "Clear all Filters" at bounding box center [408, 177] width 60 height 13
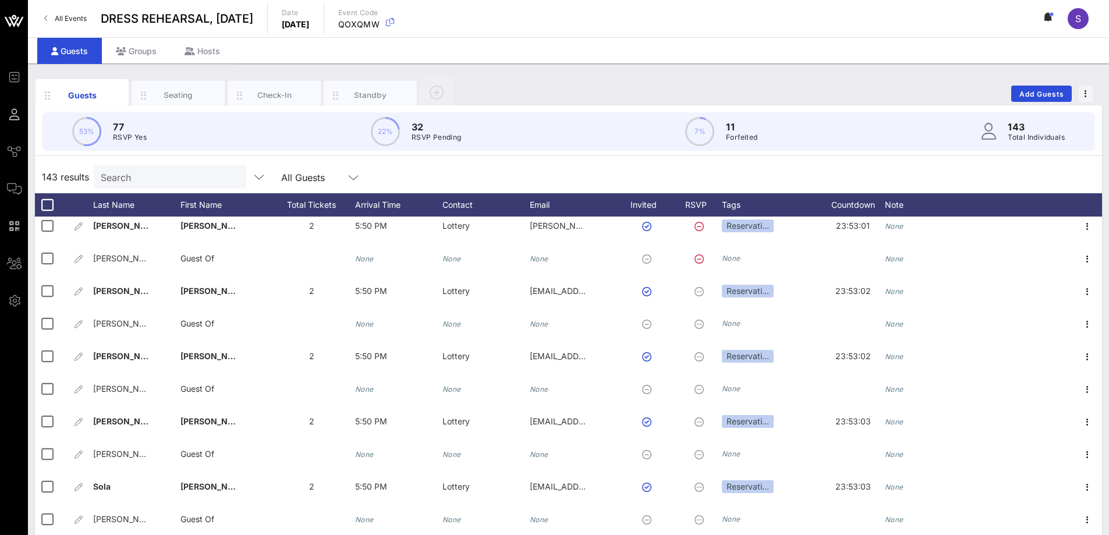
scroll to position [4312, 0]
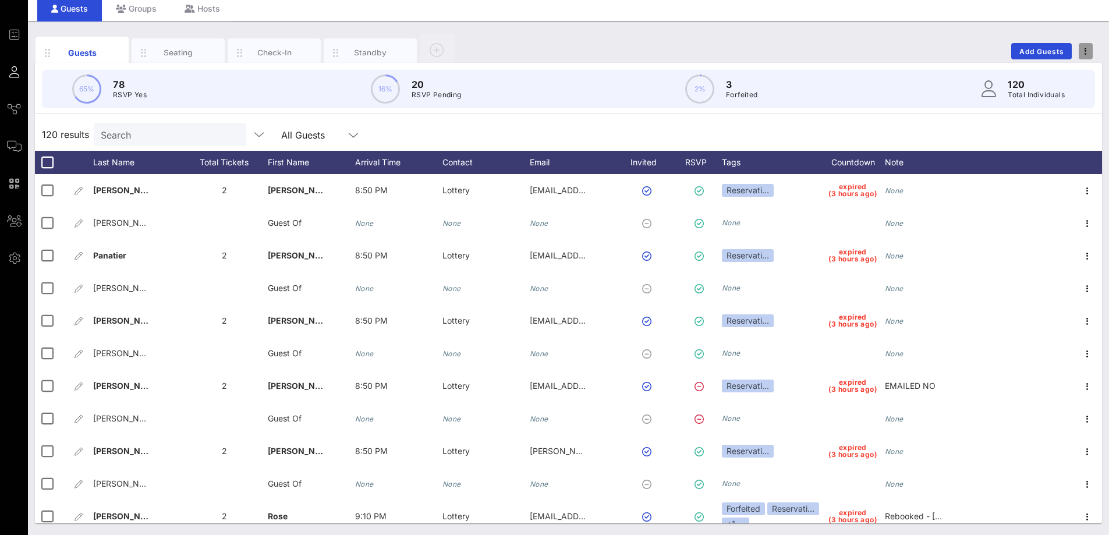
click at [1081, 50] on span "button" at bounding box center [1085, 51] width 14 height 8
click at [1074, 65] on div "Export To CSV" at bounding box center [1064, 71] width 56 height 19
click at [145, 131] on input "text" at bounding box center [169, 134] width 136 height 15
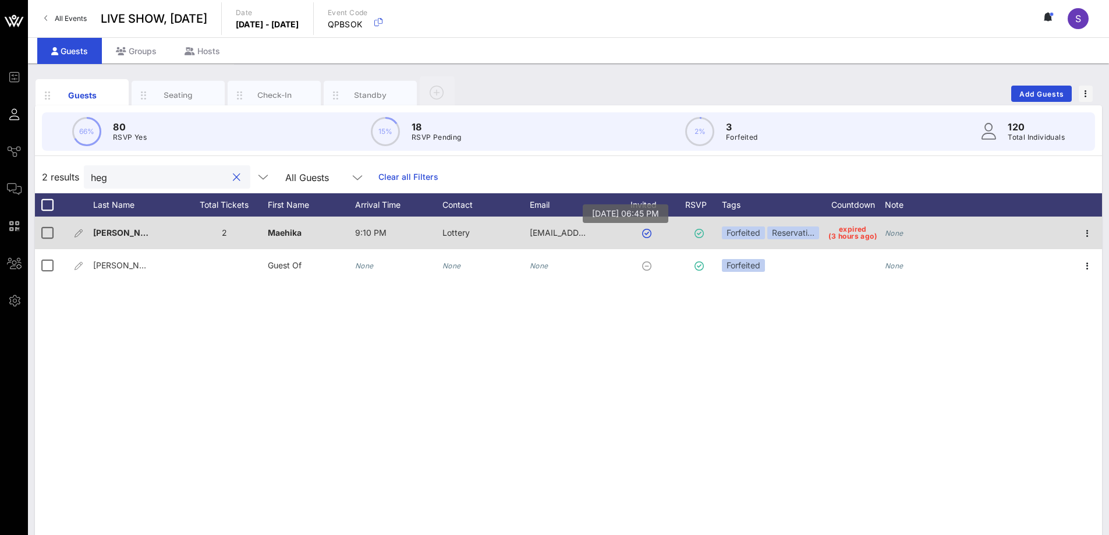
type input "heg"
click at [643, 231] on button "button" at bounding box center [646, 233] width 9 height 9
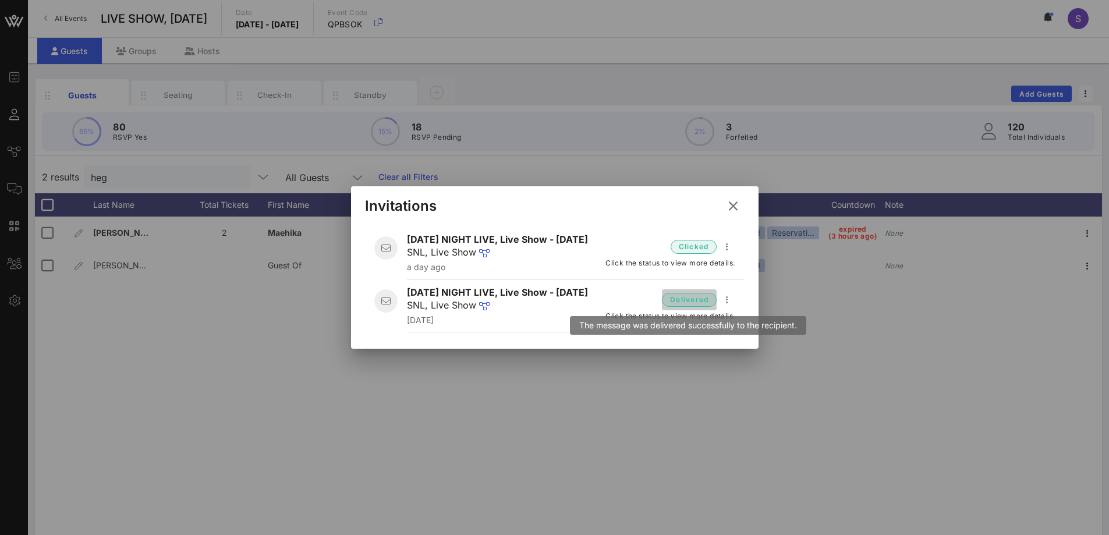
click at [693, 294] on span "delivered" at bounding box center [688, 300] width 39 height 12
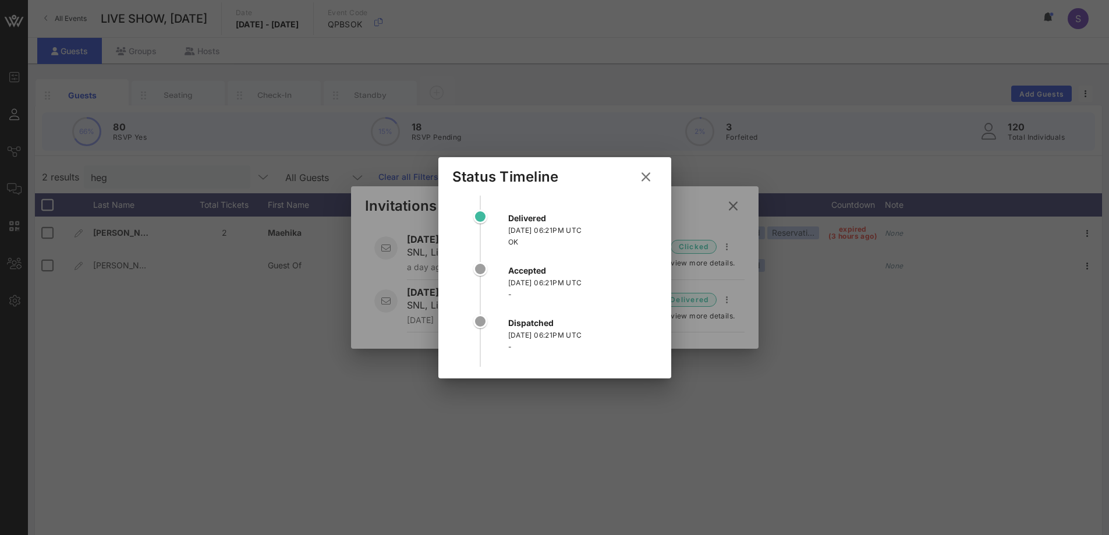
click at [653, 178] on icon at bounding box center [645, 177] width 17 height 16
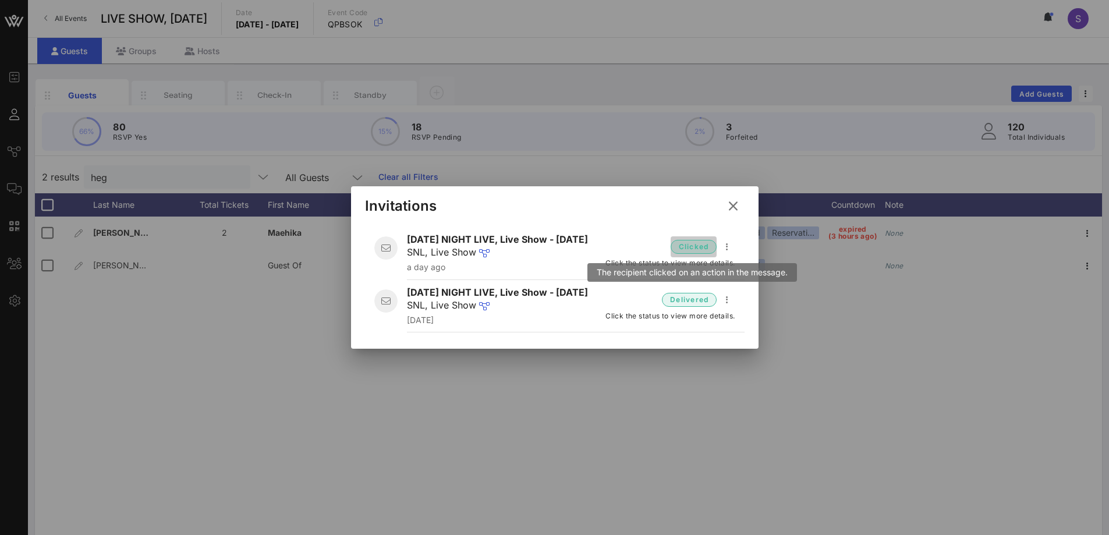
click at [707, 249] on span "clicked" at bounding box center [693, 247] width 31 height 12
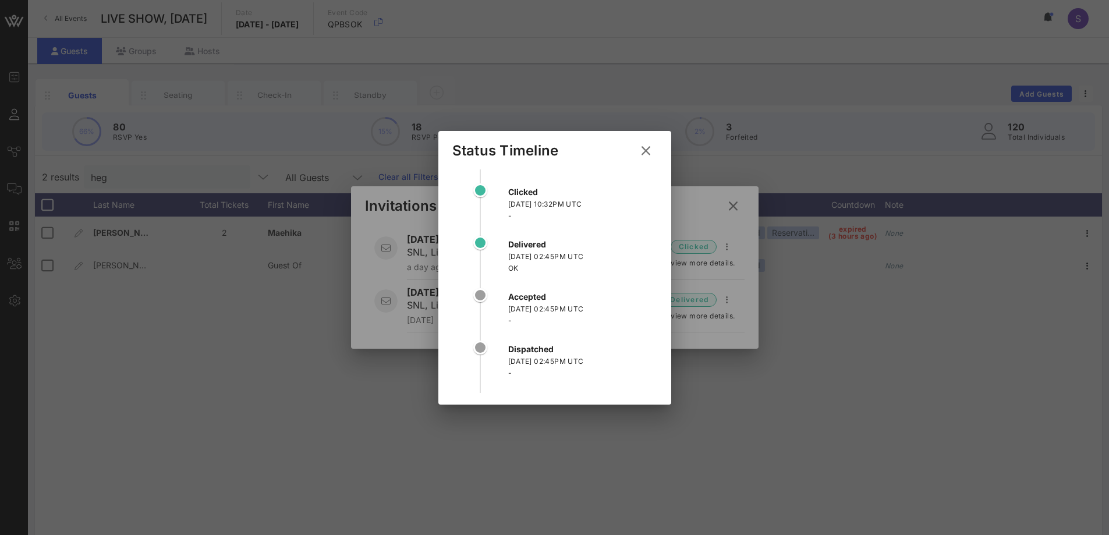
click at [641, 152] on icon at bounding box center [645, 151] width 19 height 20
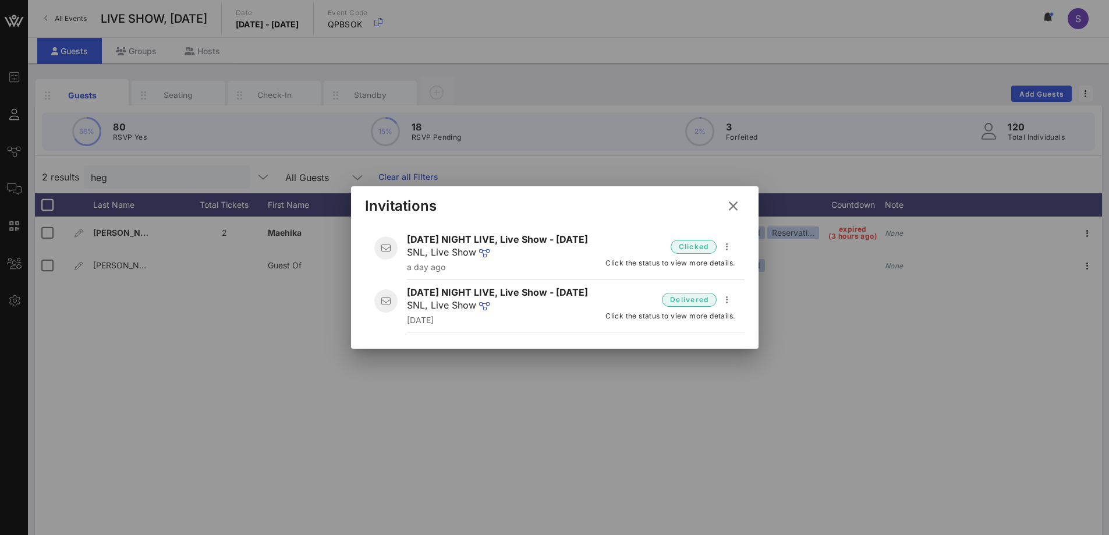
click at [726, 208] on icon at bounding box center [733, 206] width 16 height 14
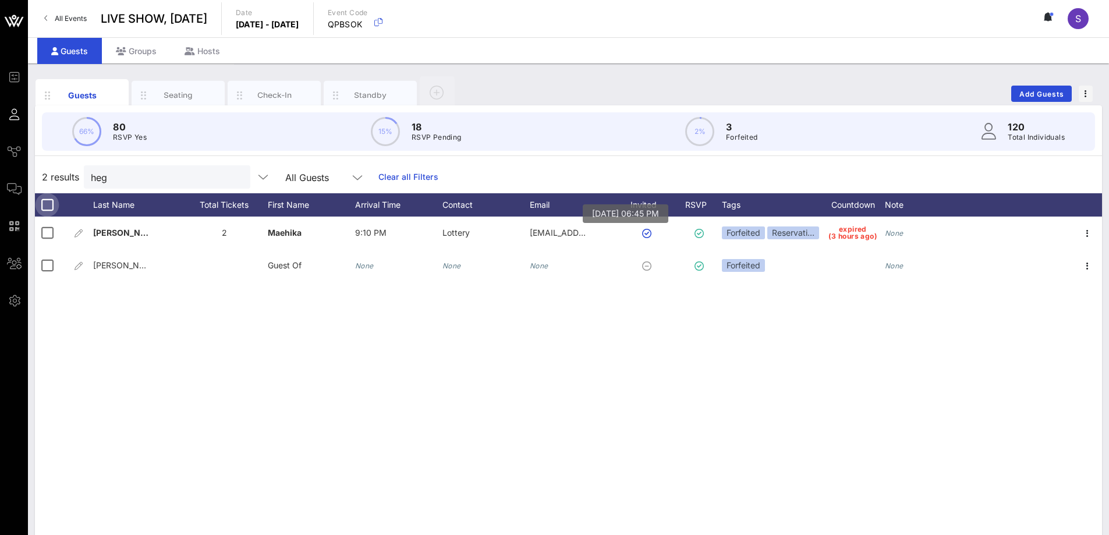
click at [38, 200] on div at bounding box center [47, 205] width 20 height 20
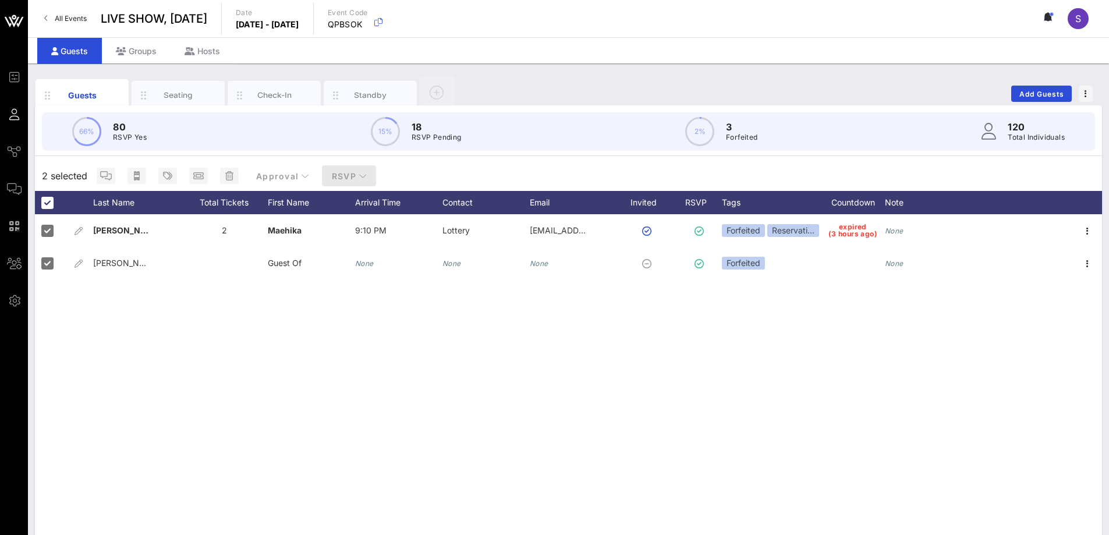
click at [331, 177] on span "RSVP" at bounding box center [349, 176] width 36 height 10
click at [592, 163] on div "2 selected Approval RSVP" at bounding box center [568, 176] width 1067 height 30
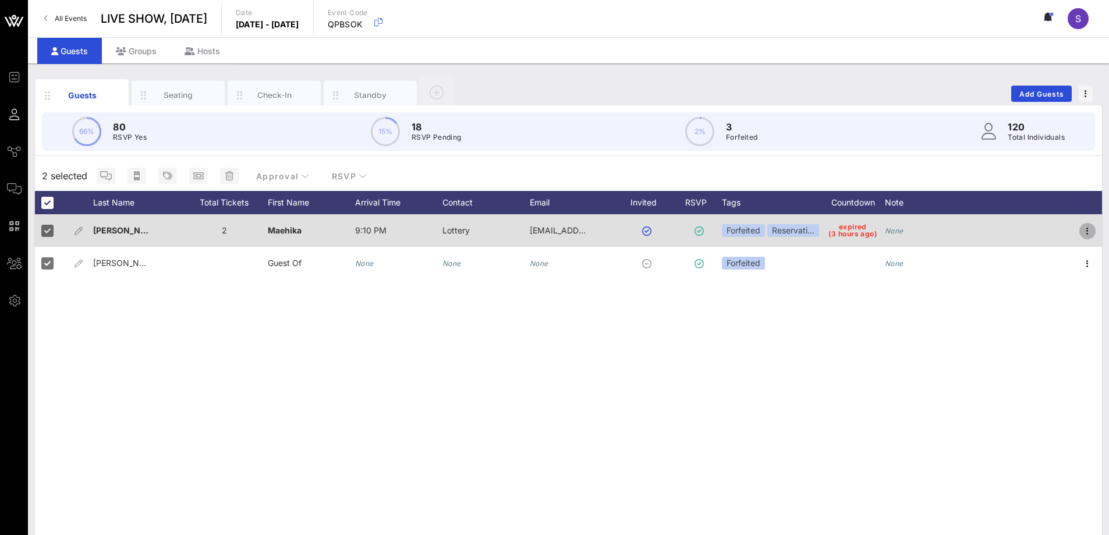
click at [1093, 232] on icon "button" at bounding box center [1087, 231] width 14 height 14
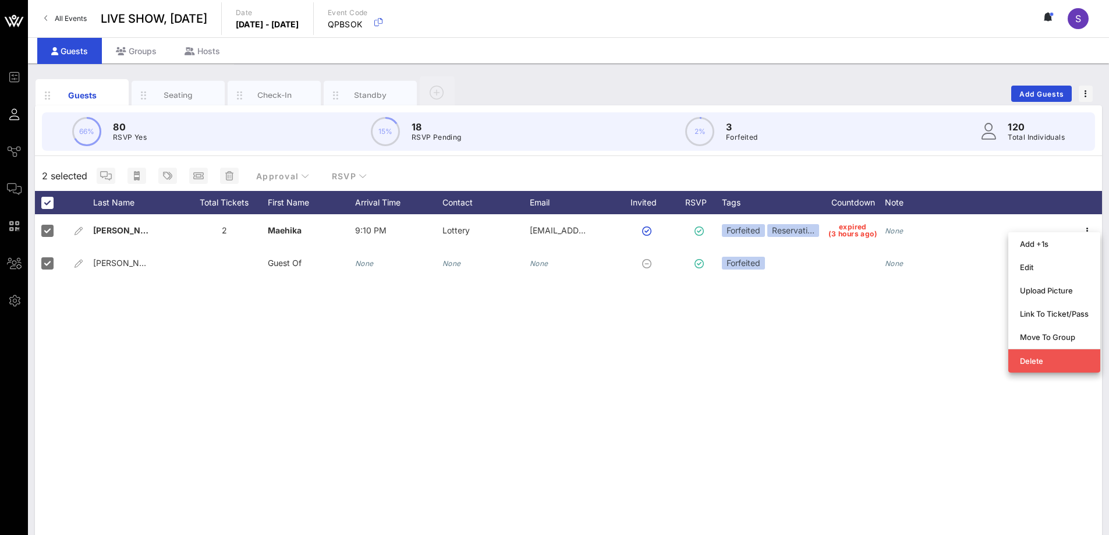
click at [971, 182] on div "2 selected Approval RSVP" at bounding box center [568, 176] width 1067 height 30
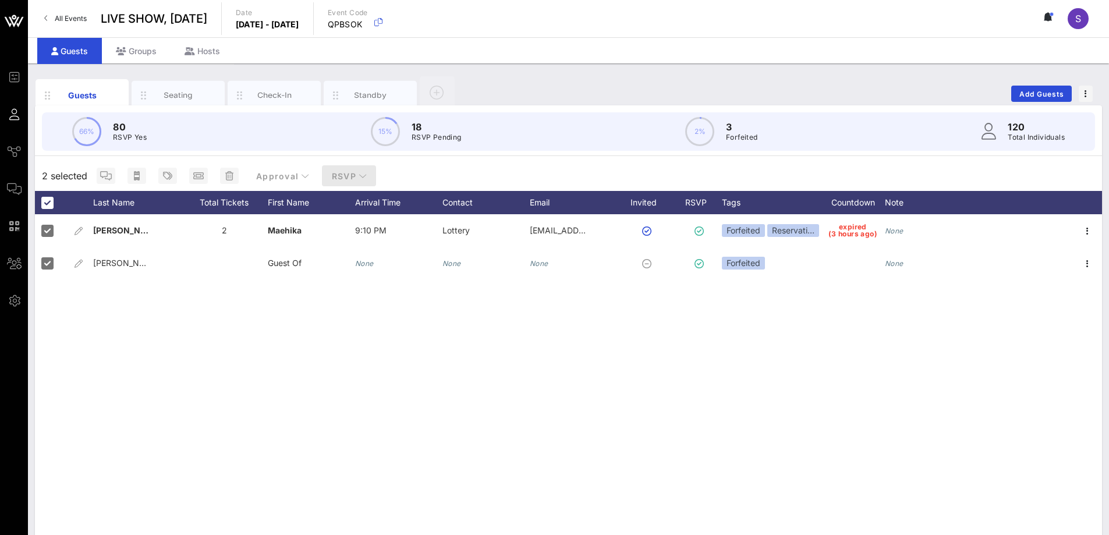
click at [358, 171] on span "RSVP" at bounding box center [349, 176] width 36 height 10
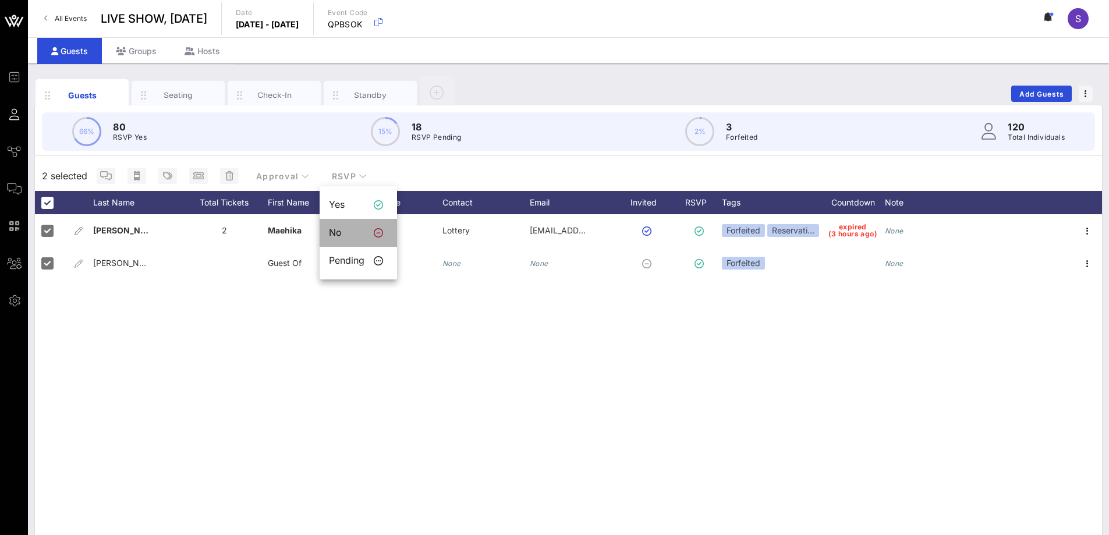
click at [342, 237] on div "No" at bounding box center [347, 232] width 36 height 11
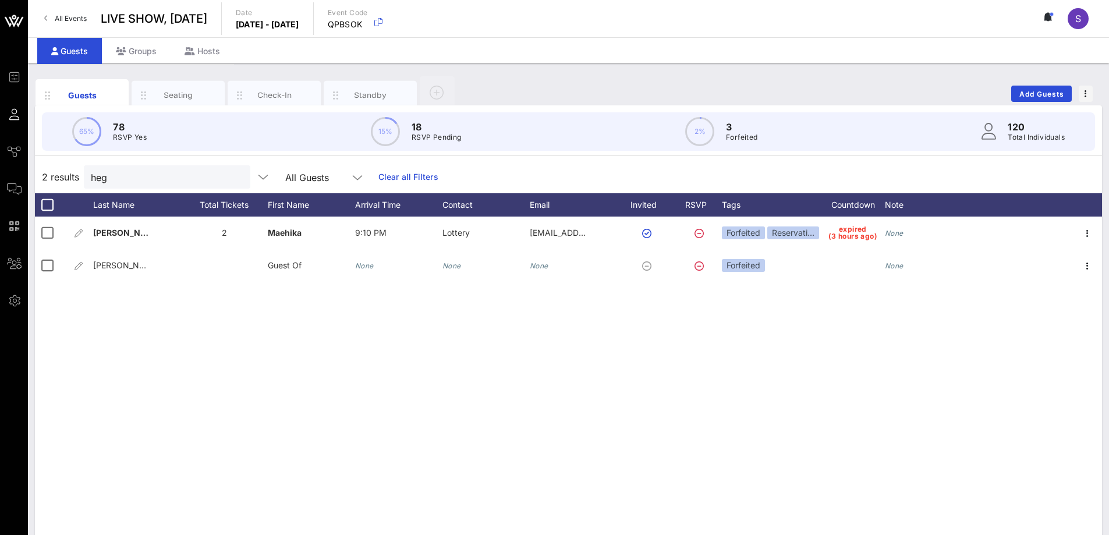
click at [418, 178] on link "Clear all Filters" at bounding box center [408, 177] width 60 height 13
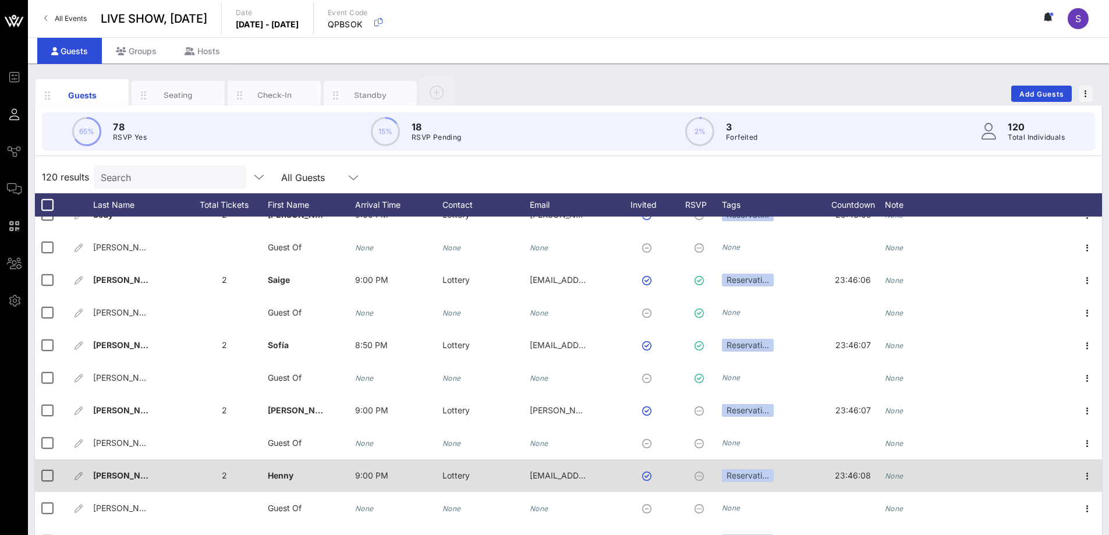
scroll to position [3387, 0]
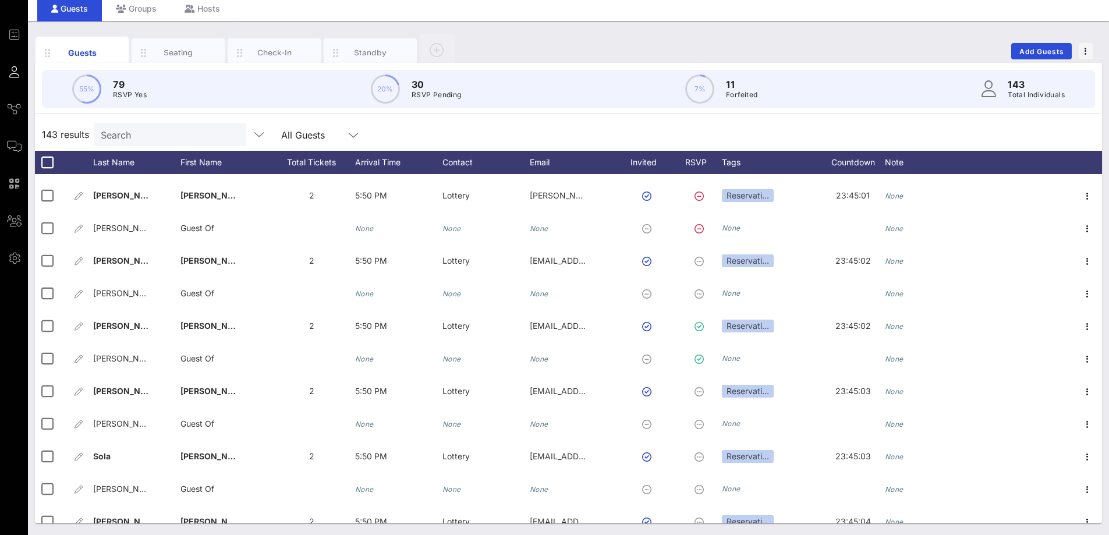
scroll to position [4312, 0]
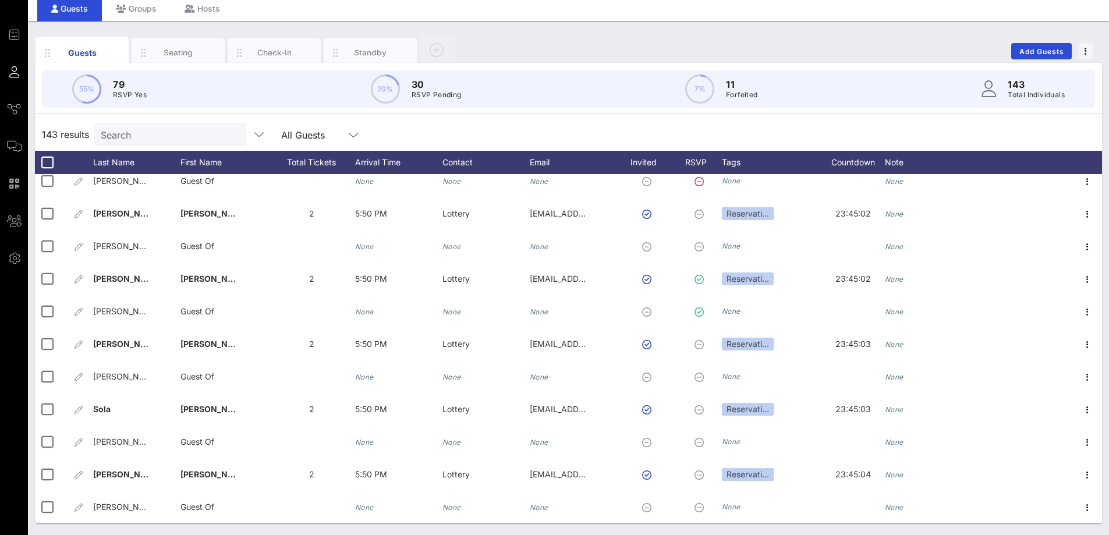
click at [1037, 42] on div "Guests Seating Check-In Standby Add Guests" at bounding box center [568, 51] width 1067 height 37
click at [1038, 52] on span "Add Guests" at bounding box center [1042, 51] width 46 height 9
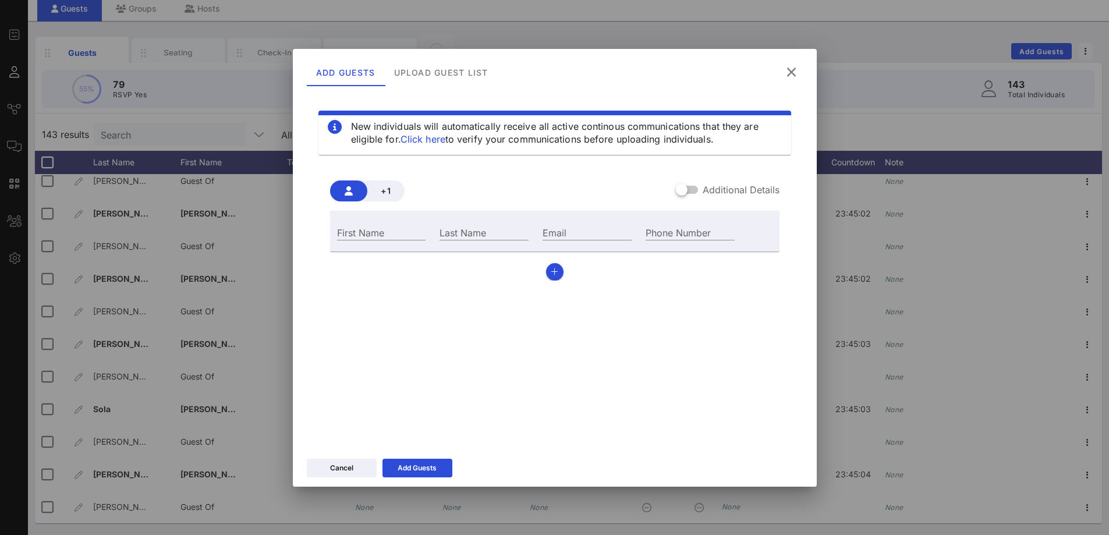
click at [424, 89] on div "Add Guests Upload Guest List" at bounding box center [555, 70] width 524 height 43
click at [434, 80] on div "Upload Guest List" at bounding box center [440, 72] width 113 height 28
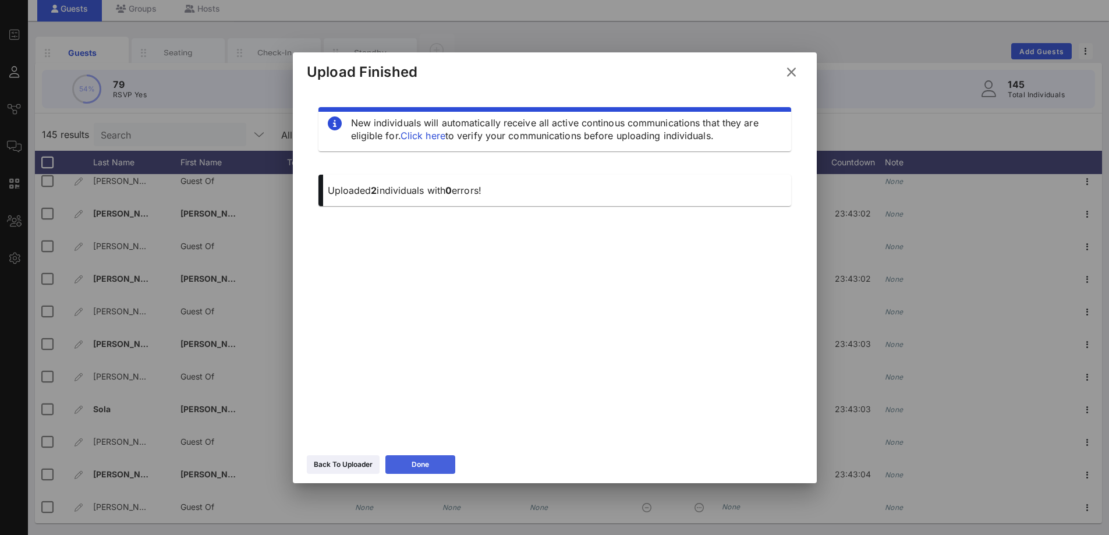
click at [431, 466] on button "Done" at bounding box center [420, 464] width 70 height 19
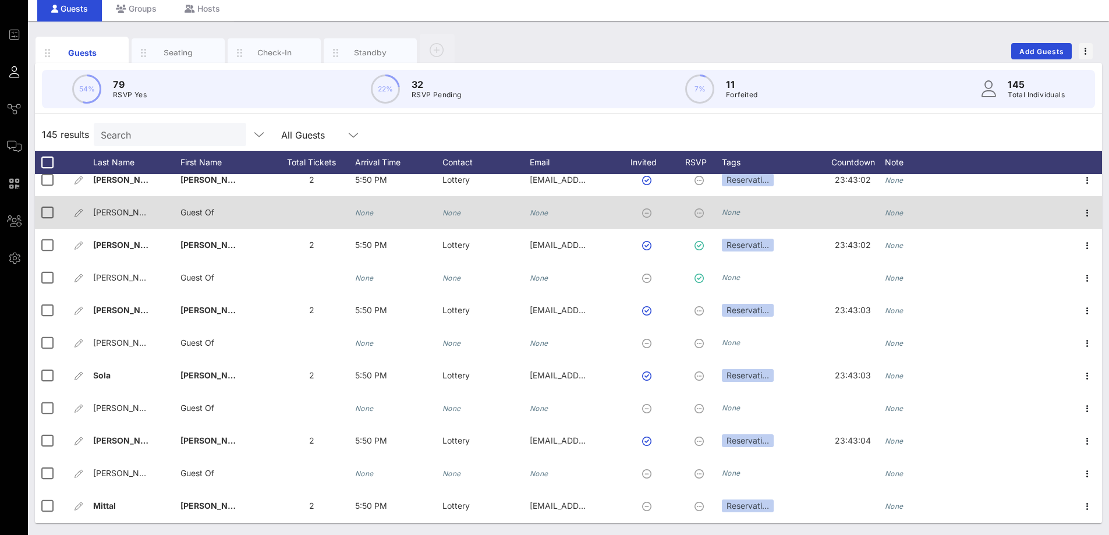
scroll to position [4377, 0]
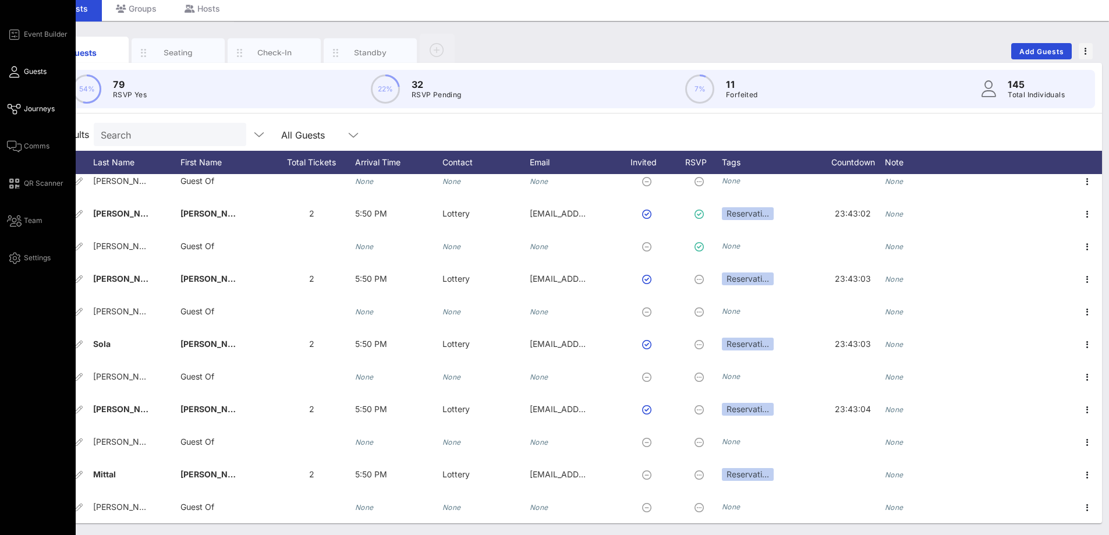
click at [40, 108] on span "Journeys" at bounding box center [39, 109] width 31 height 10
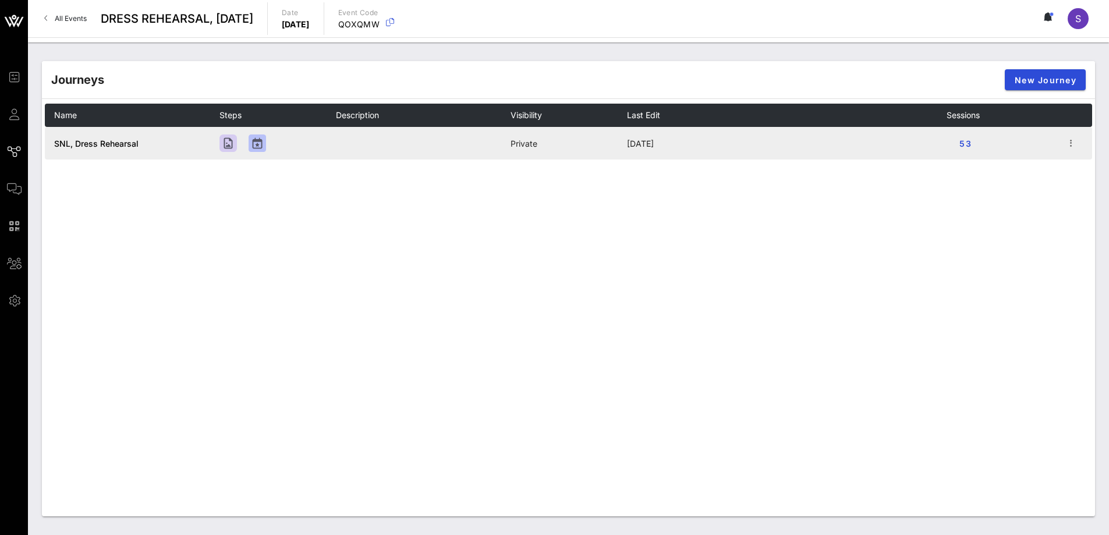
click at [154, 146] on td "SNL, Dress Rehearsal" at bounding box center [132, 143] width 175 height 33
click at [129, 146] on span "SNL, Dress Rehearsal" at bounding box center [96, 144] width 84 height 10
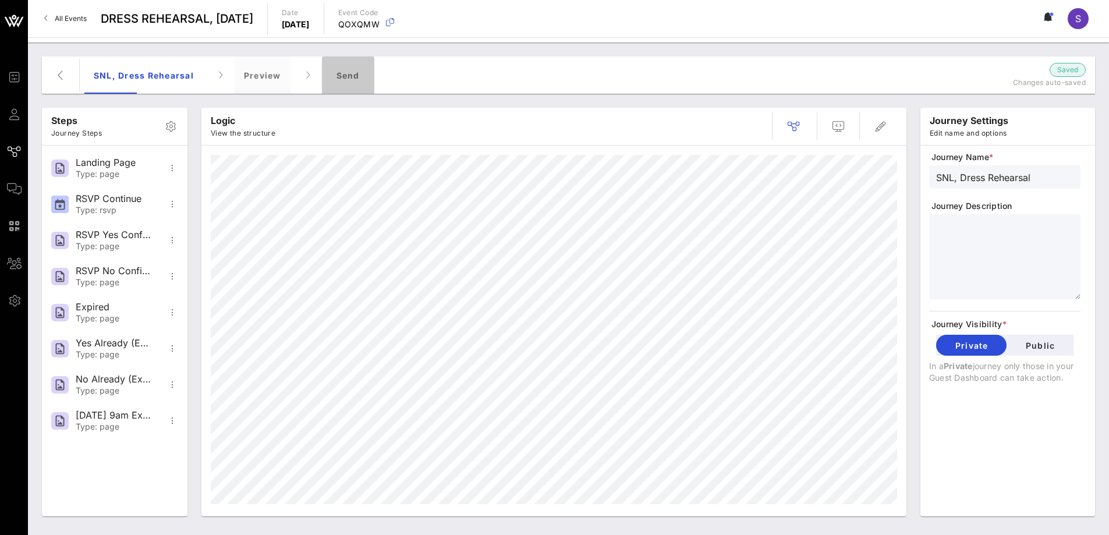
click at [345, 86] on div "Send" at bounding box center [348, 74] width 52 height 37
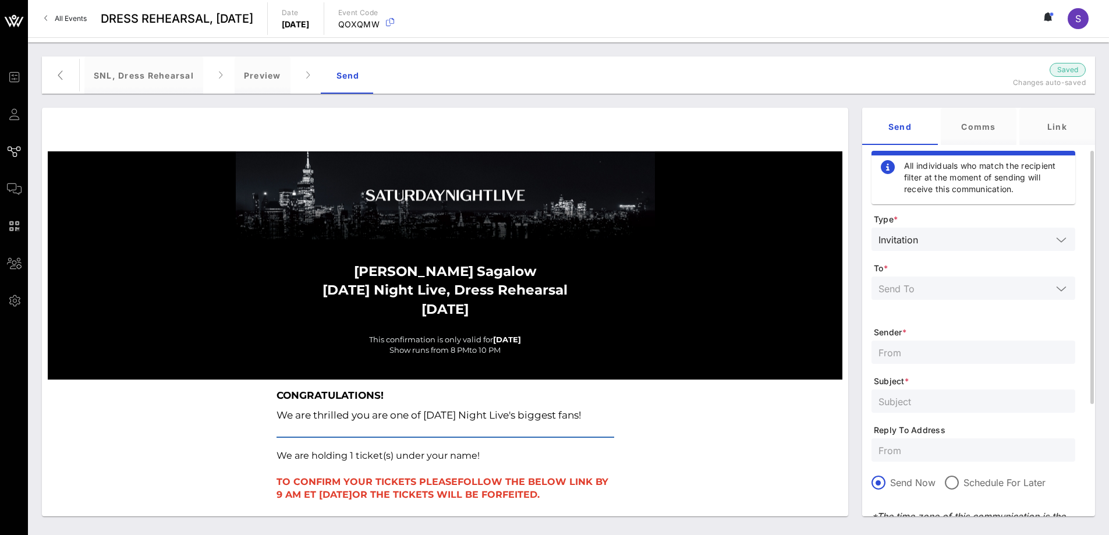
click at [1013, 285] on input "text" at bounding box center [964, 288] width 173 height 15
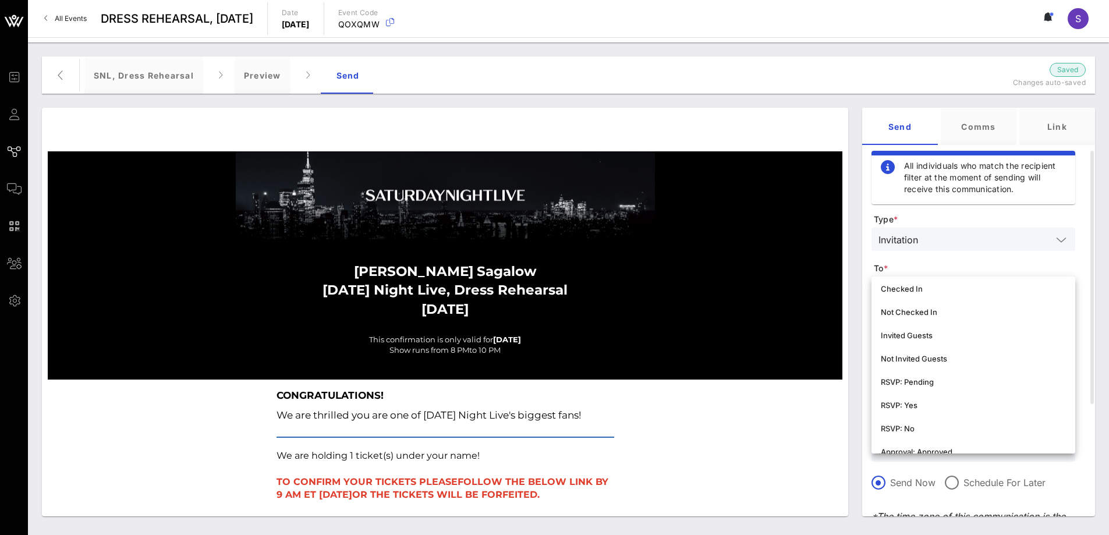
scroll to position [175, 0]
click at [949, 329] on div "Not Invited Guests" at bounding box center [973, 327] width 185 height 9
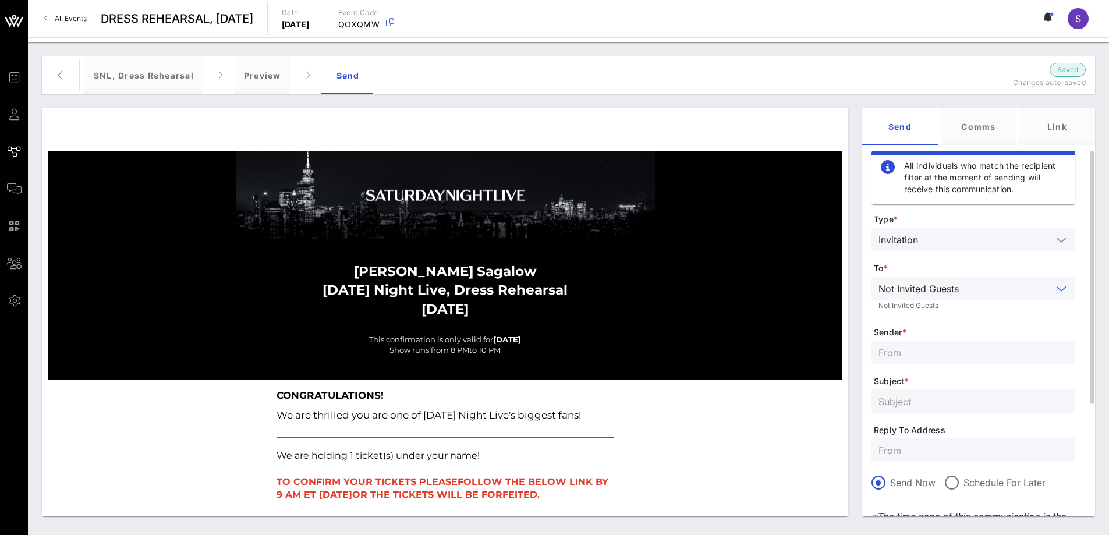
click at [930, 346] on input "text" at bounding box center [973, 352] width 190 height 15
type input "SNL Reservations"
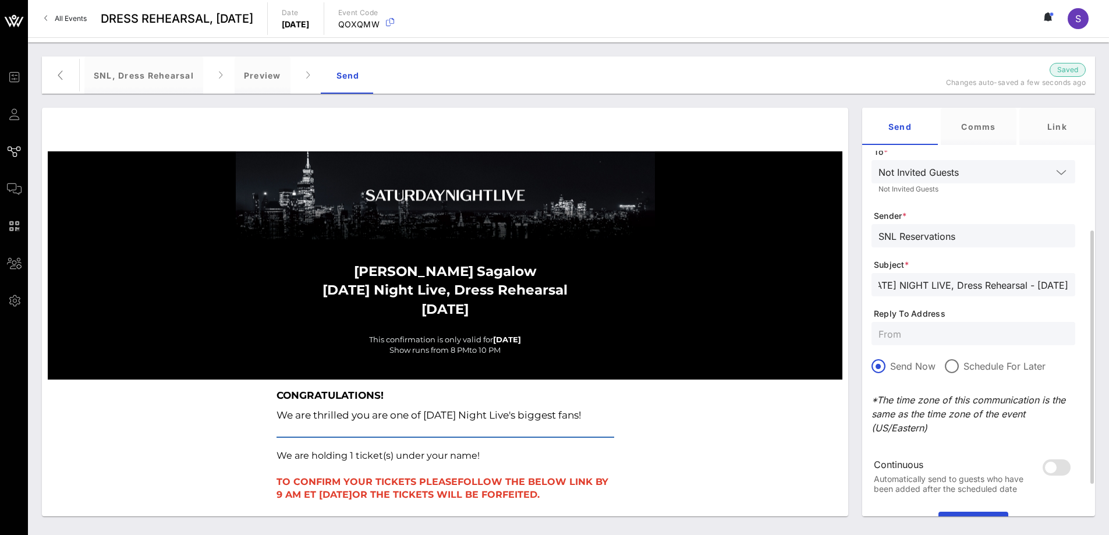
type input "[DATE] NIGHT LIVE, Dress Rehearsal - [DATE]"
click at [932, 338] on input "text" at bounding box center [973, 333] width 190 height 15
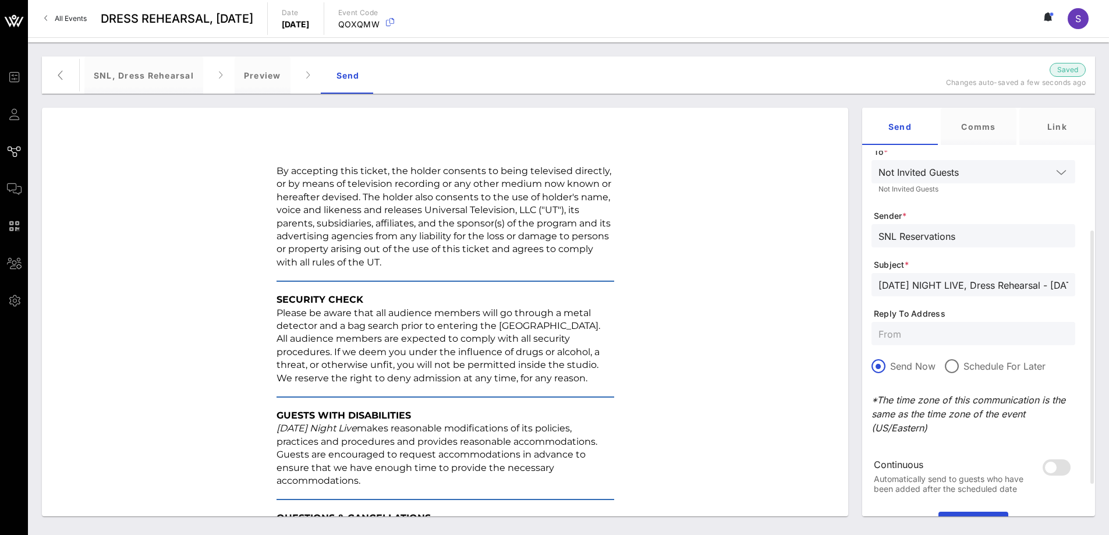
scroll to position [1471, 0]
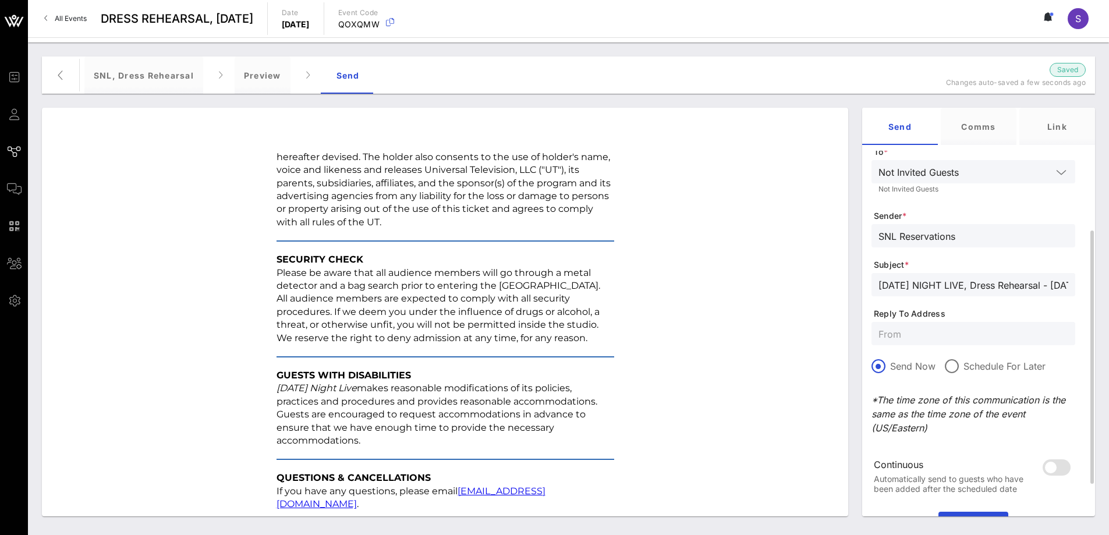
click at [966, 330] on input "text" at bounding box center [973, 333] width 190 height 15
paste input "[EMAIL_ADDRESS][DOMAIN_NAME]"
type input "[EMAIL_ADDRESS][DOMAIN_NAME]"
click at [991, 283] on input "[DATE] NIGHT LIVE, Dress Rehearsal - [DATE]" at bounding box center [973, 284] width 190 height 15
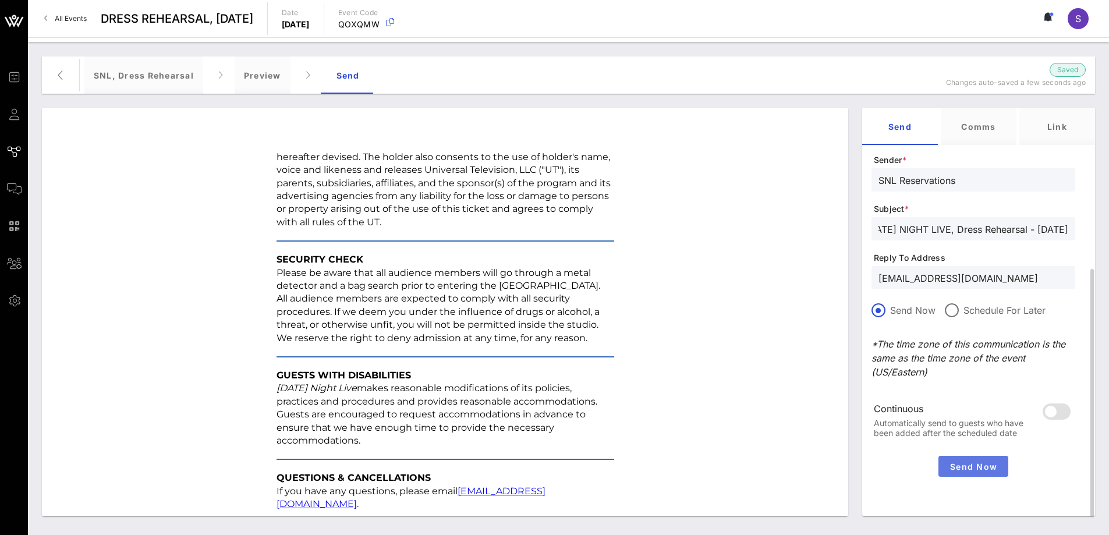
click at [978, 470] on span "Send Now" at bounding box center [973, 467] width 61 height 10
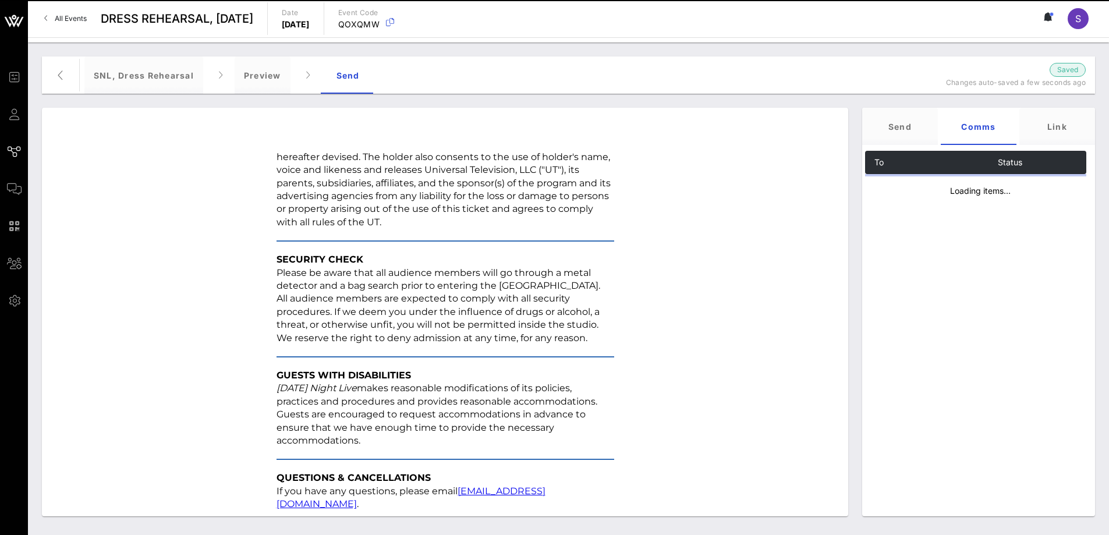
scroll to position [0, 0]
